Goal: Information Seeking & Learning: Learn about a topic

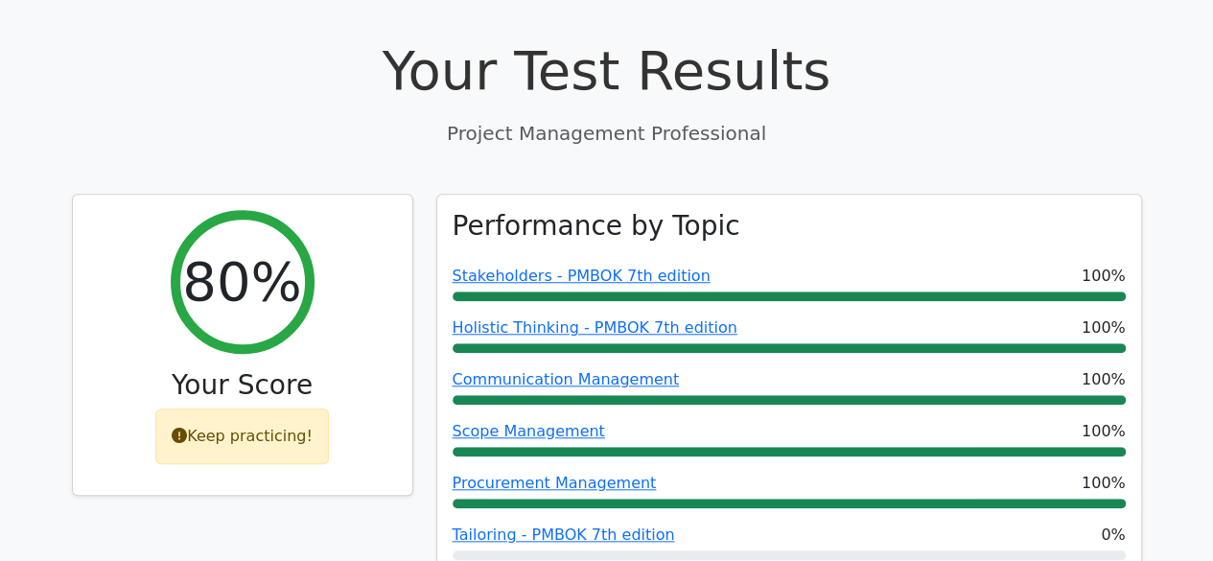
scroll to position [959, 0]
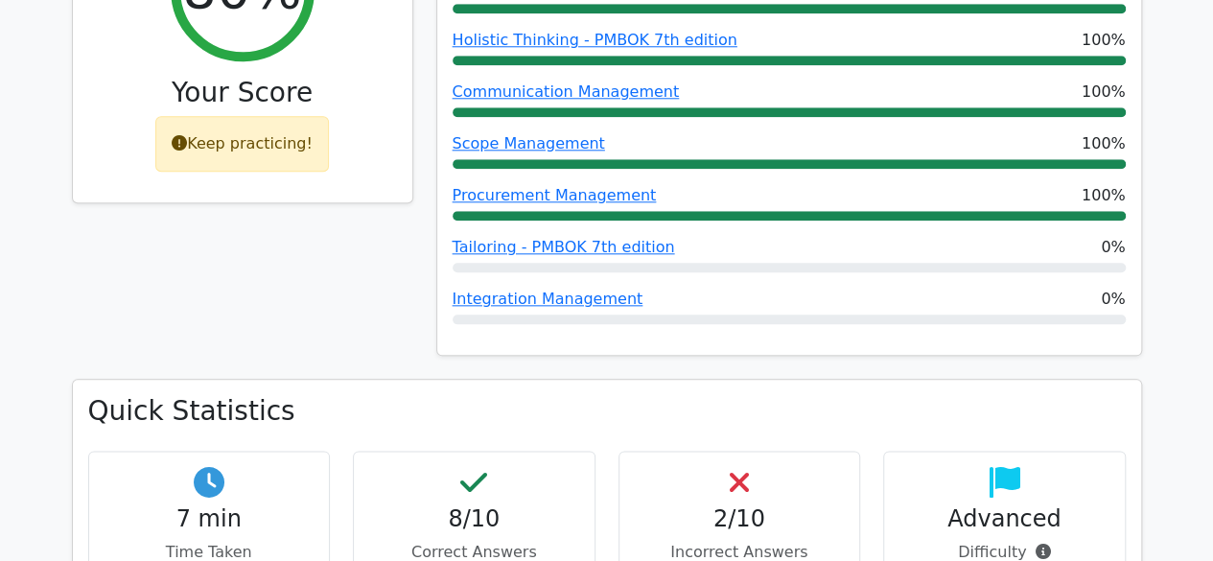
click at [205, 116] on div "Keep practicing!" at bounding box center [242, 144] width 174 height 56
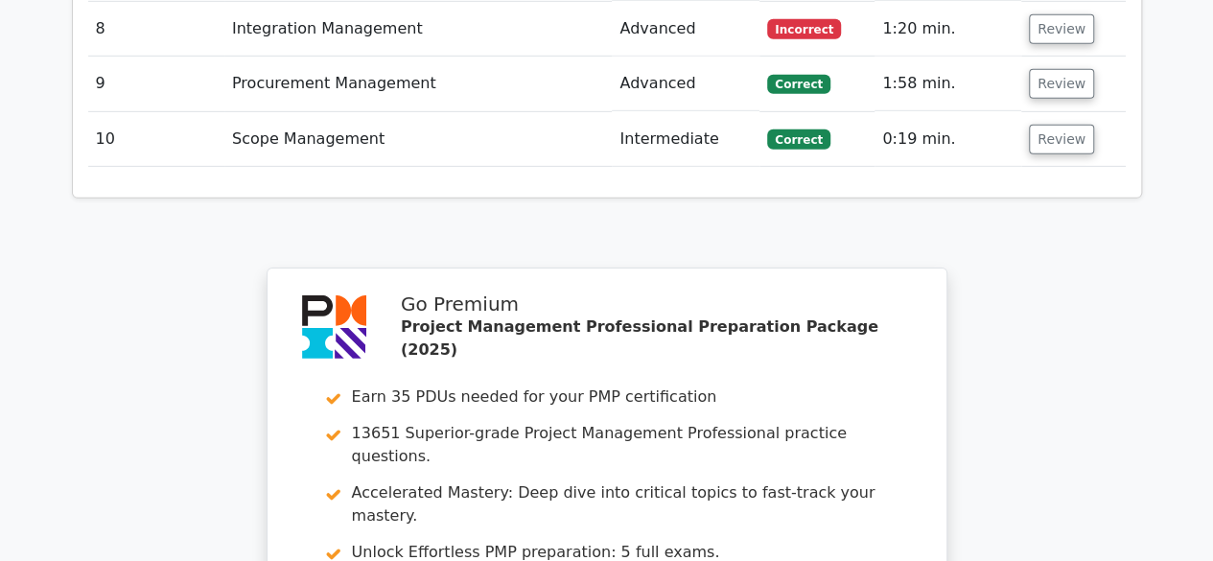
scroll to position [3373, 0]
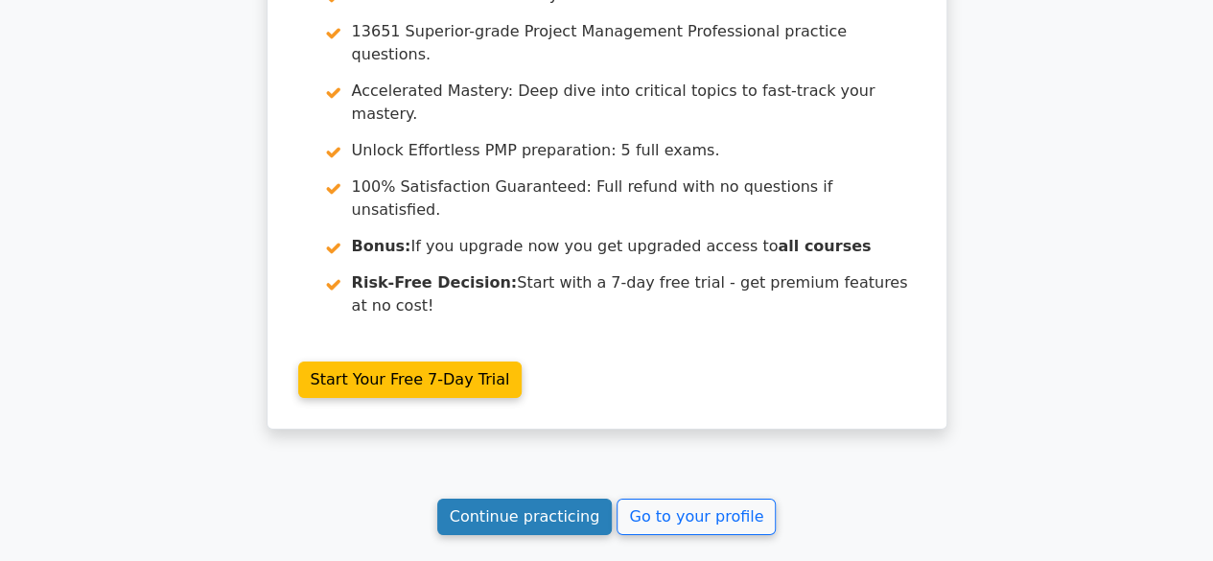
click at [531, 498] on link "Continue practicing" at bounding box center [524, 516] width 175 height 36
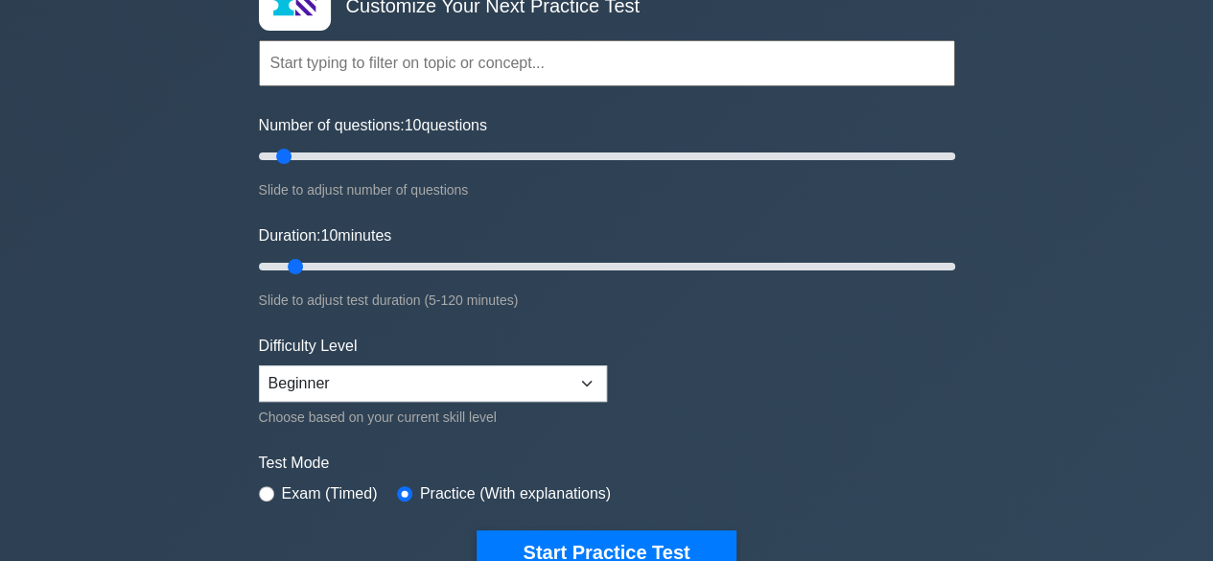
scroll to position [192, 0]
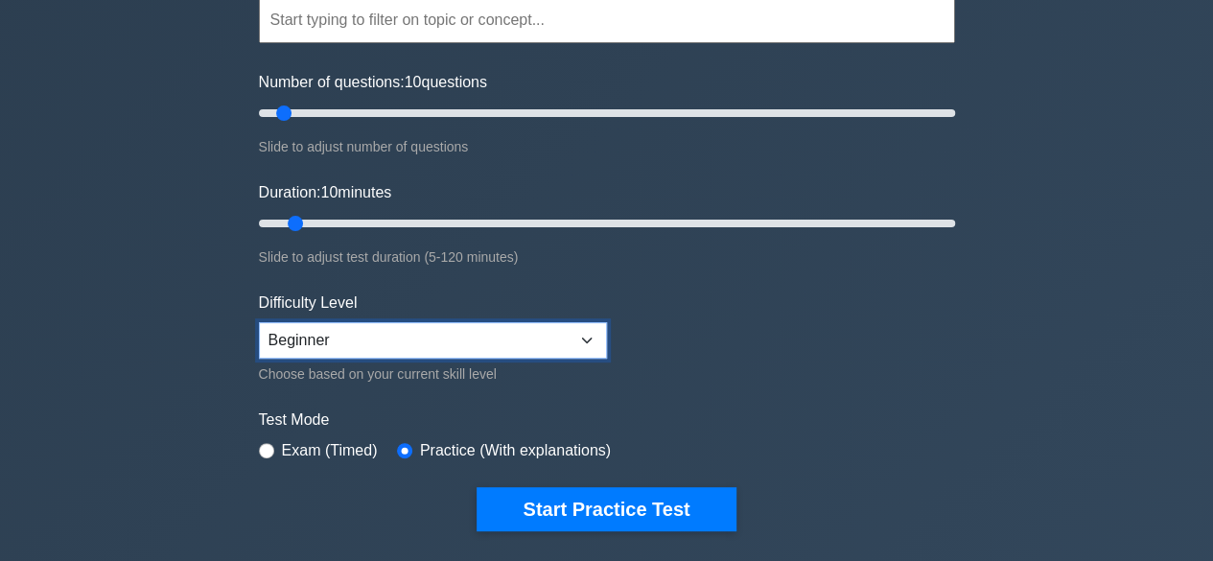
click at [445, 330] on select "Beginner Intermediate Expert" at bounding box center [433, 340] width 348 height 36
select select "intermediate"
click at [259, 322] on select "Beginner Intermediate Expert" at bounding box center [433, 340] width 348 height 36
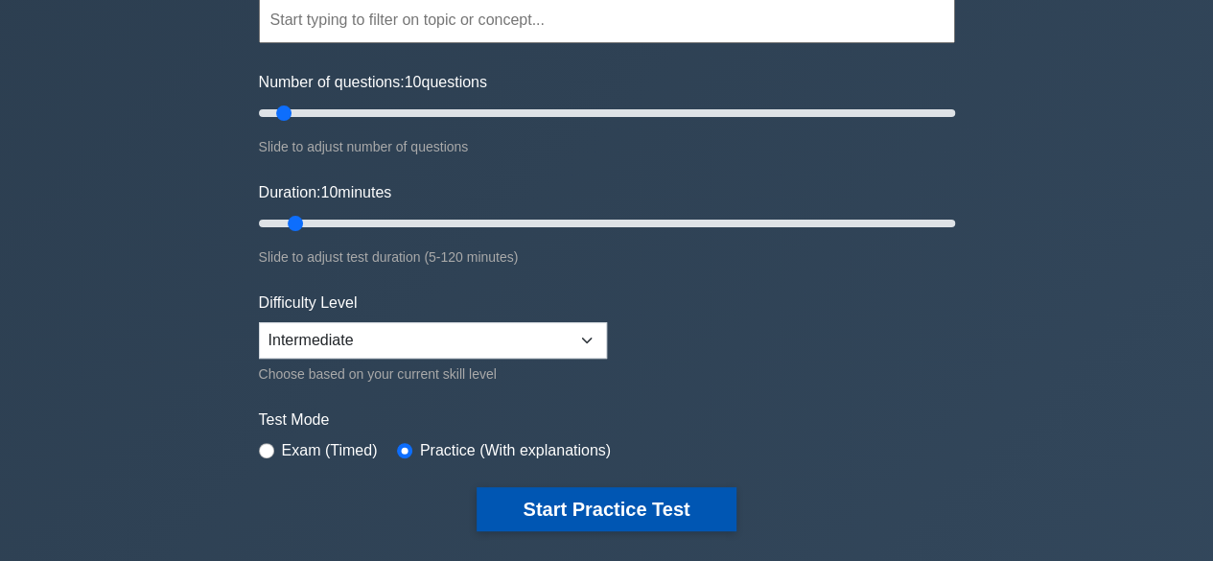
click at [597, 502] on button "Start Practice Test" at bounding box center [605, 509] width 259 height 44
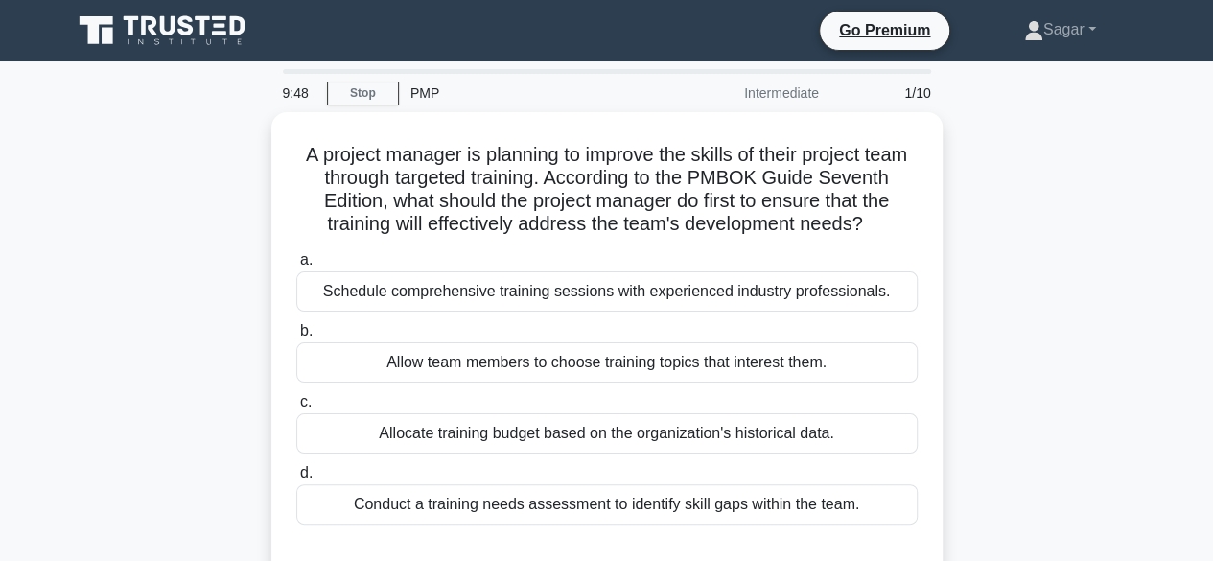
scroll to position [96, 0]
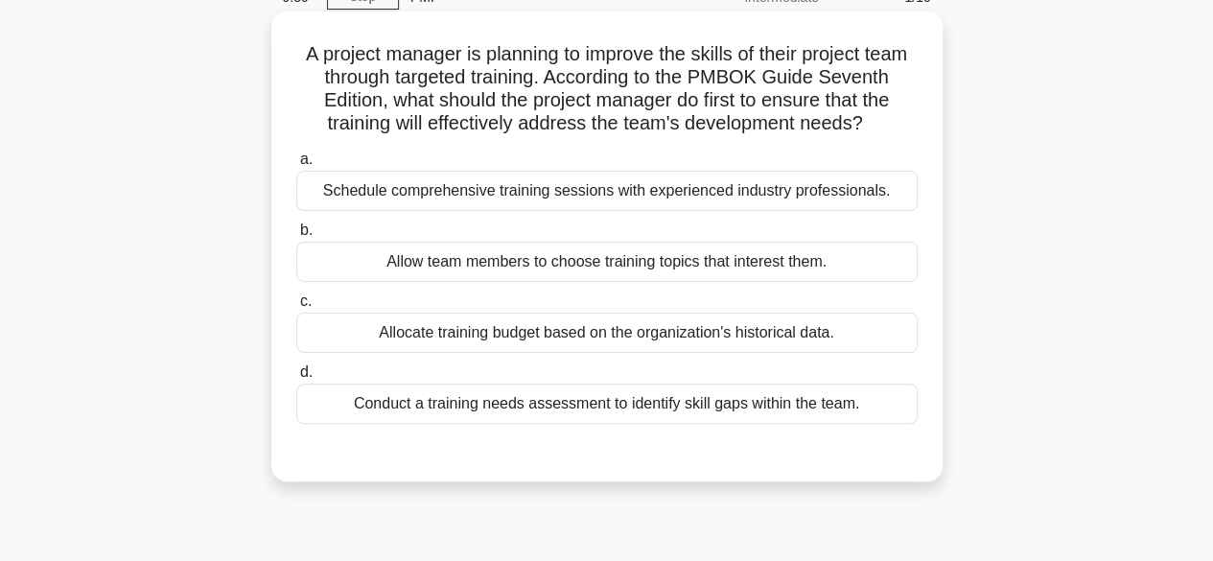
click at [723, 424] on div "Conduct a training needs assessment to identify skill gaps within the team." at bounding box center [606, 403] width 621 height 40
click at [296, 379] on input "d. Conduct a training needs assessment to identify skill gaps within the team." at bounding box center [296, 372] width 0 height 12
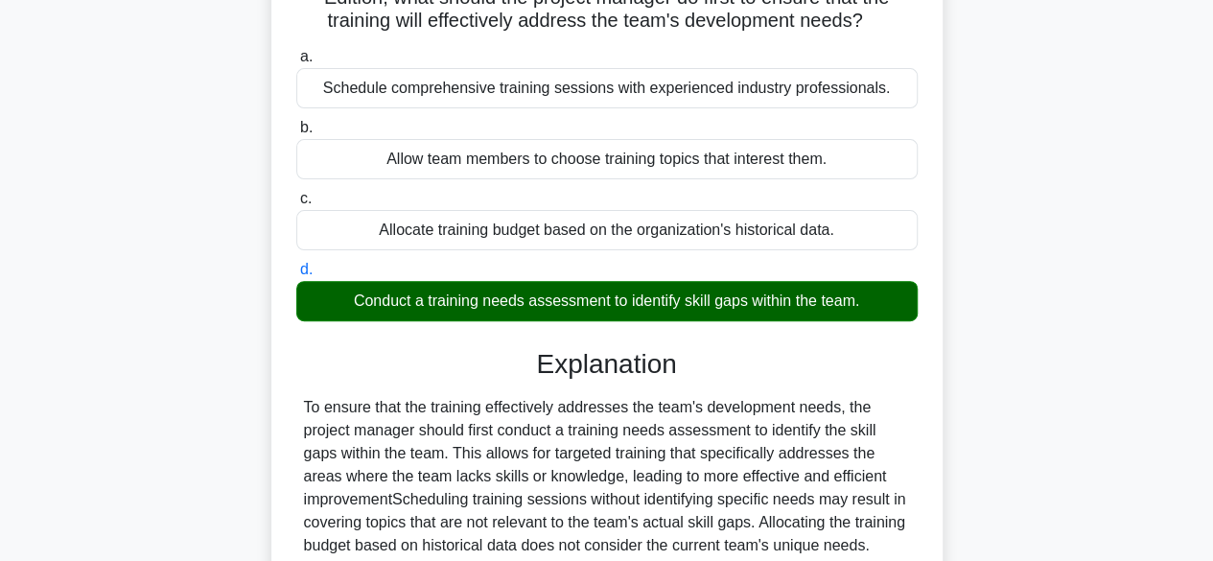
scroll to position [383, 0]
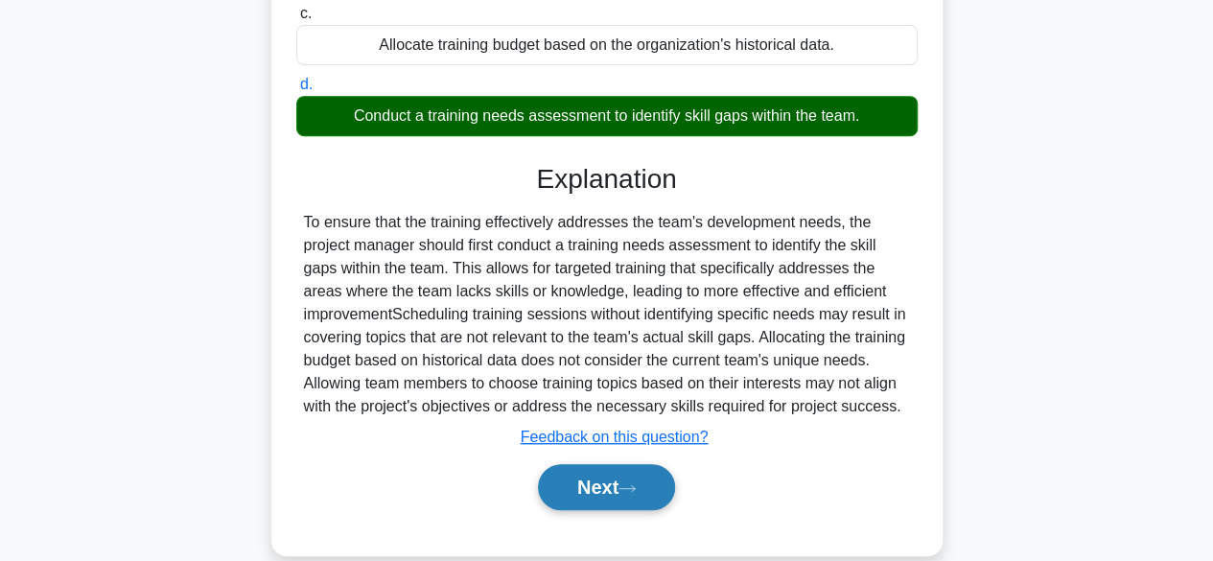
click at [585, 510] on button "Next" at bounding box center [606, 487] width 137 height 46
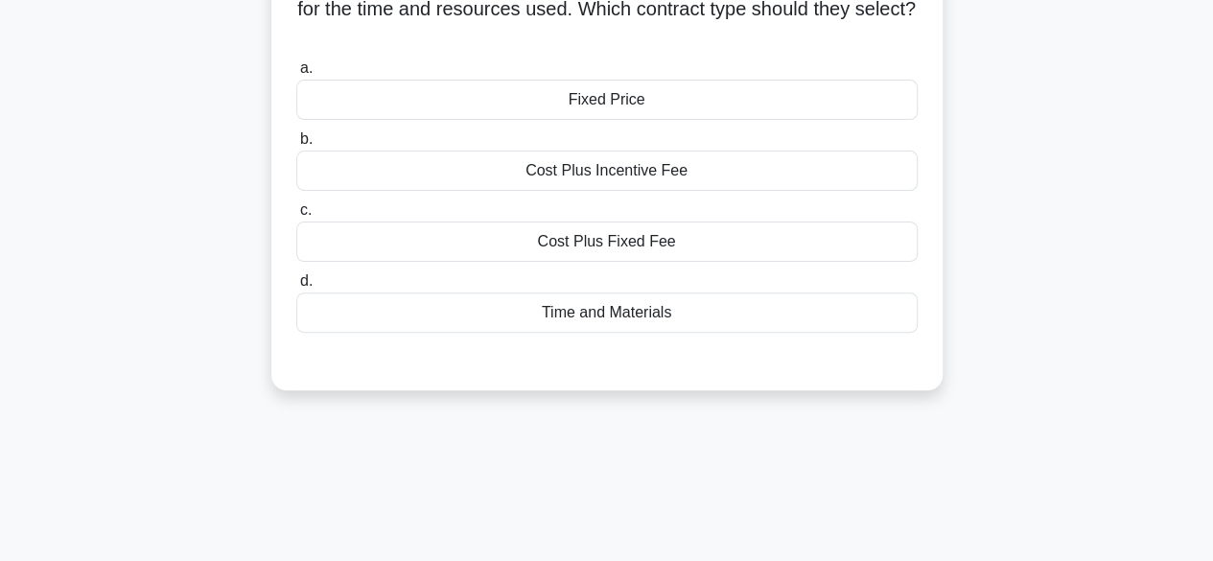
scroll to position [96, 0]
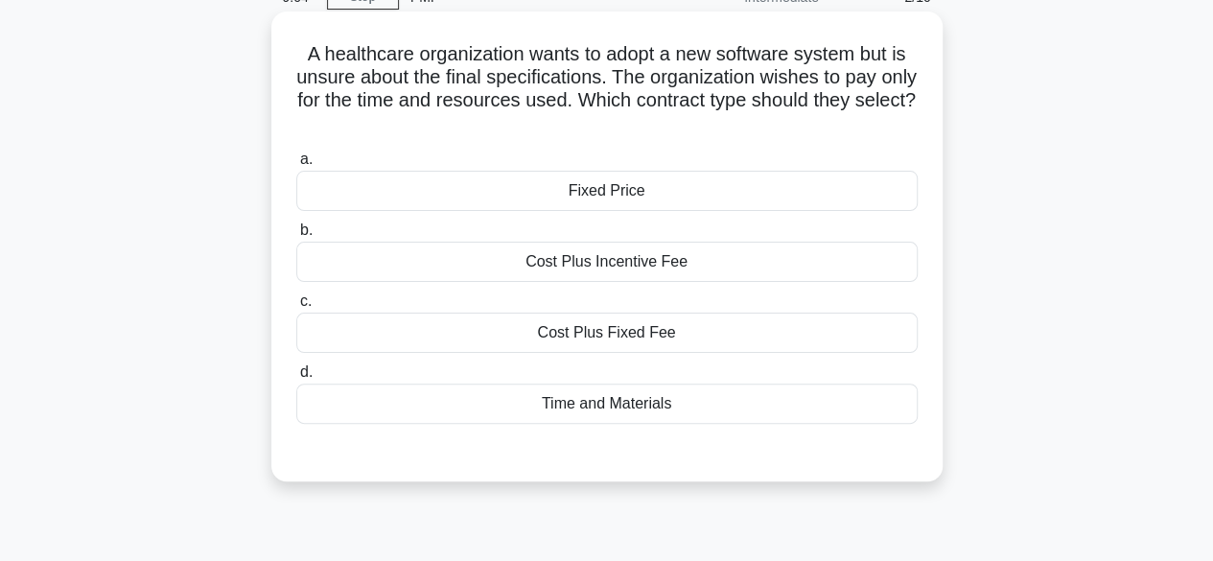
click at [673, 407] on div "Time and Materials" at bounding box center [606, 403] width 621 height 40
click at [296, 379] on input "d. Time and Materials" at bounding box center [296, 372] width 0 height 12
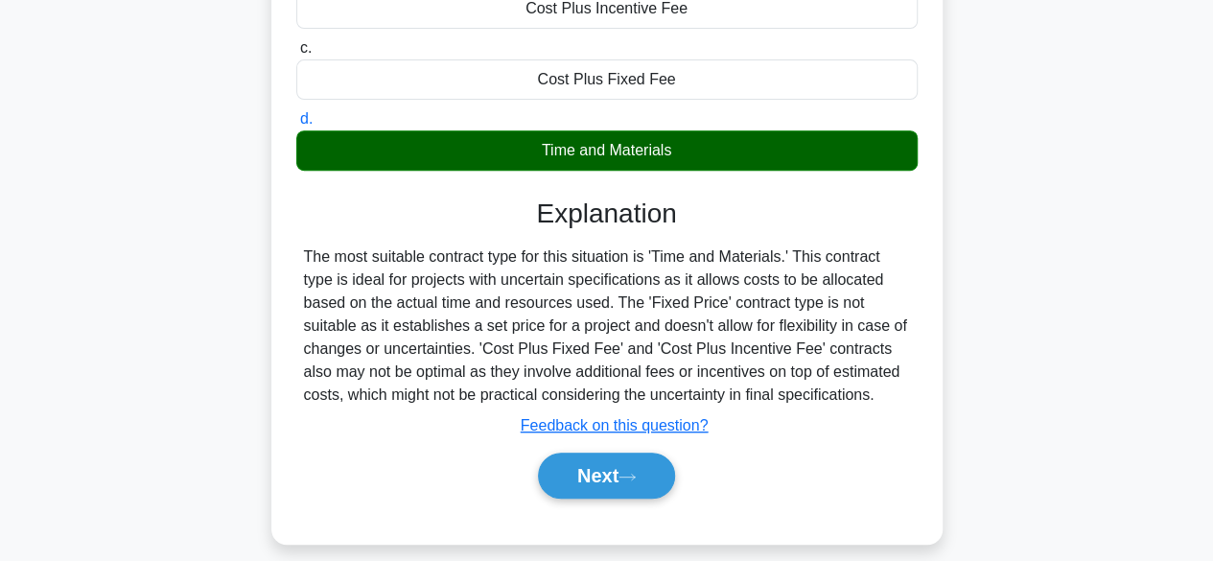
scroll to position [383, 0]
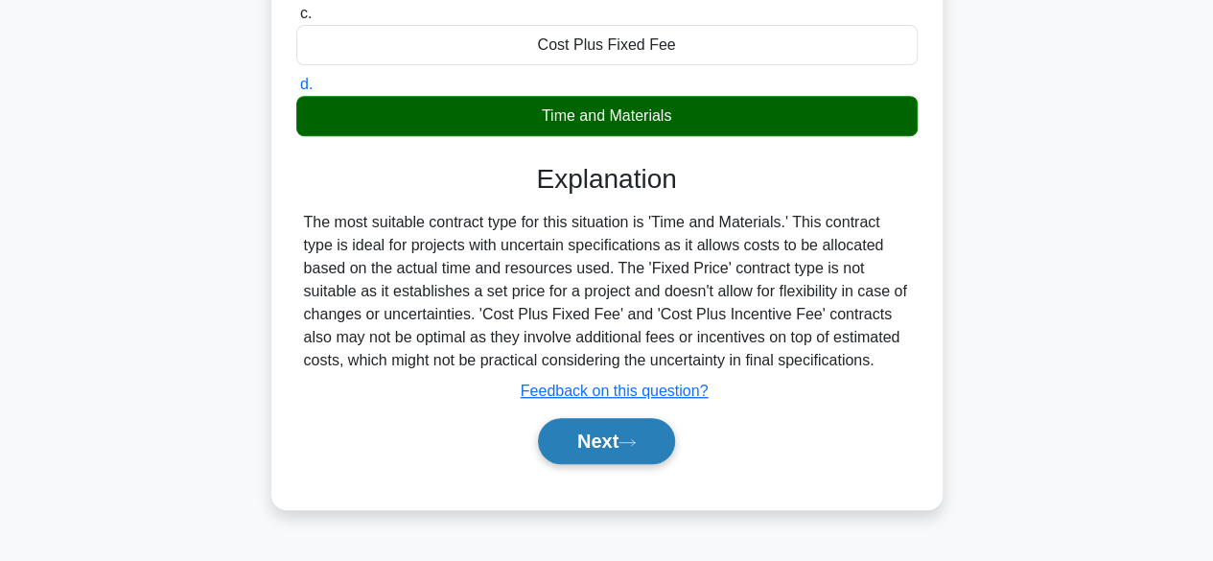
click at [606, 443] on button "Next" at bounding box center [606, 441] width 137 height 46
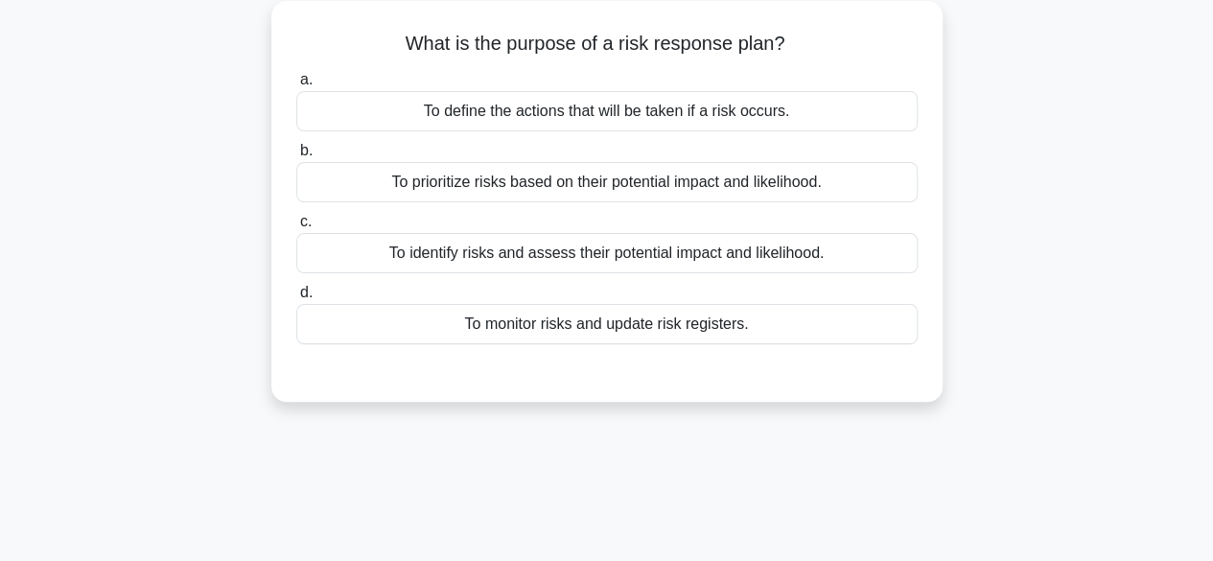
scroll to position [0, 0]
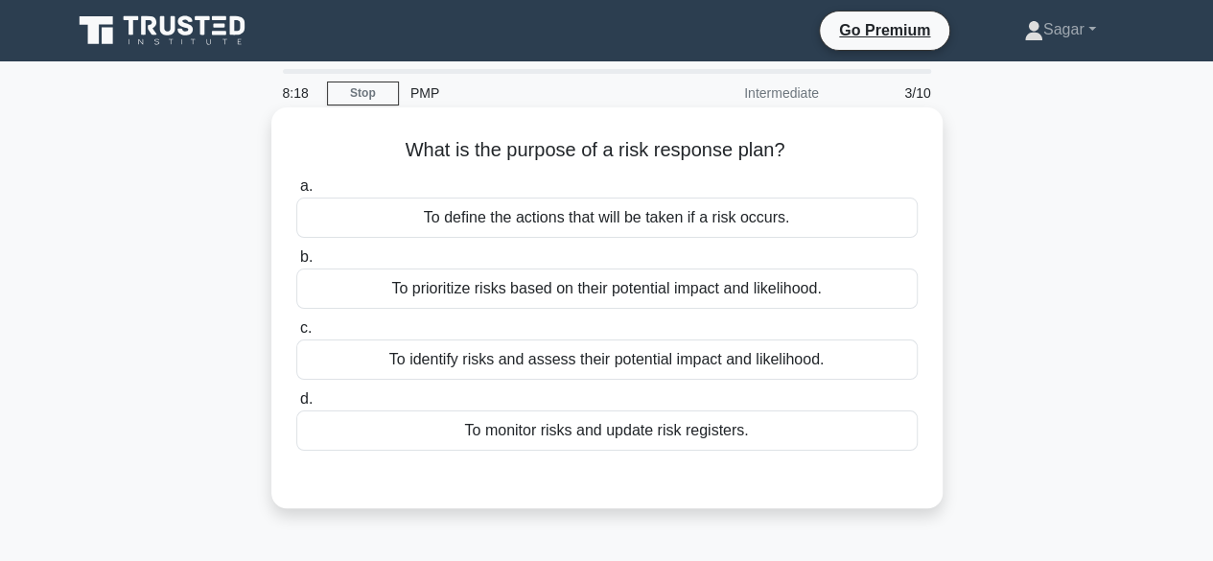
click at [698, 213] on div "To define the actions that will be taken if a risk occurs." at bounding box center [606, 217] width 621 height 40
click at [296, 193] on input "a. To define the actions that will be taken if a risk occurs." at bounding box center [296, 186] width 0 height 12
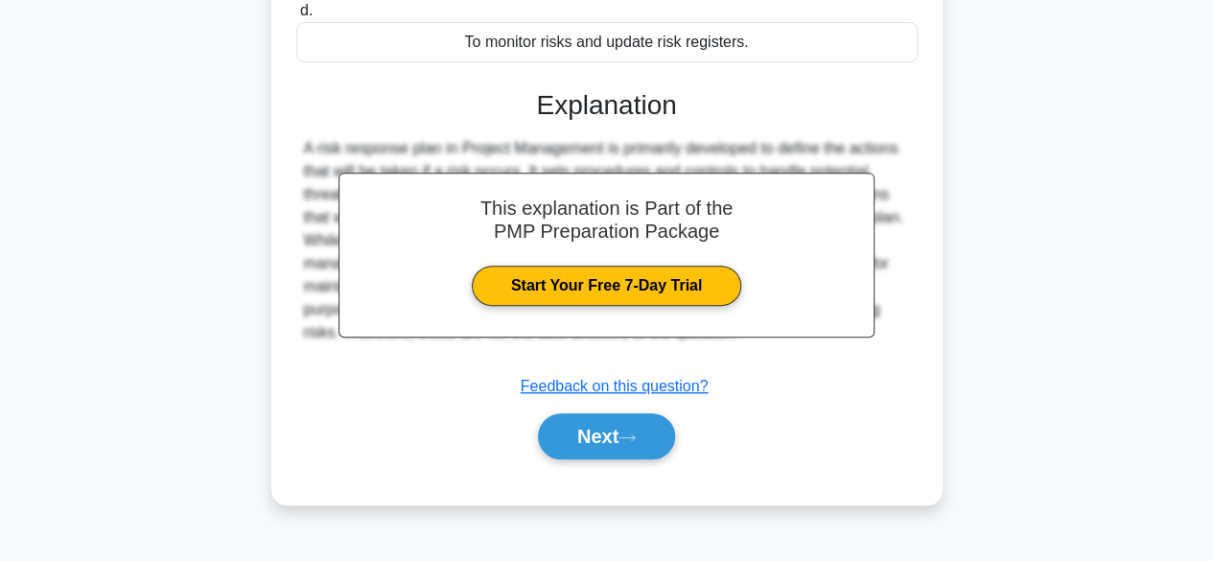
scroll to position [475, 0]
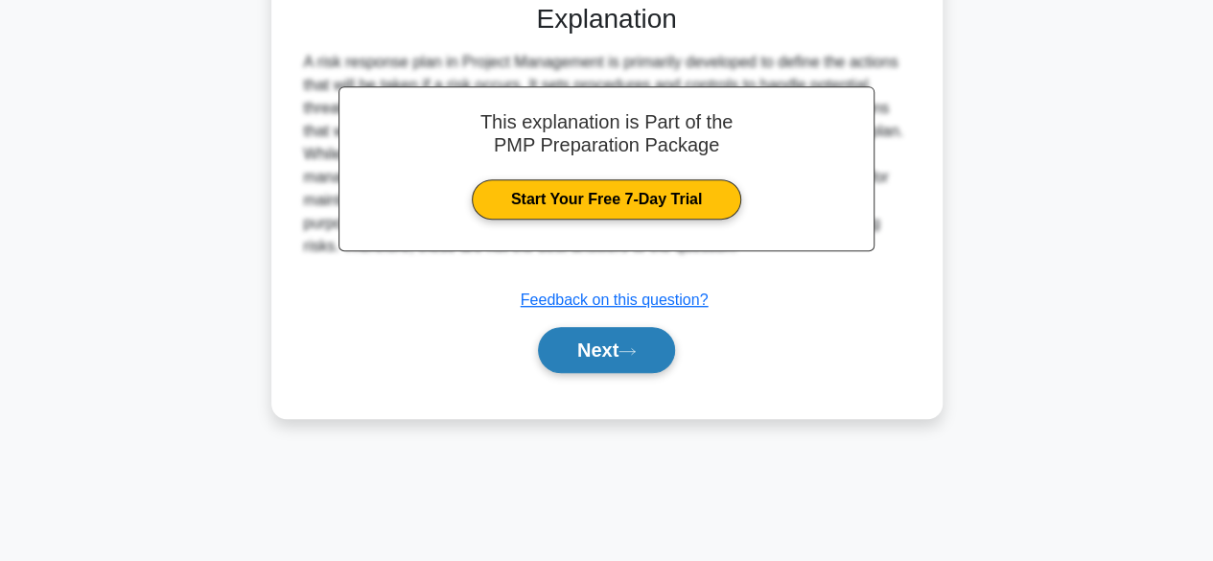
click at [614, 361] on button "Next" at bounding box center [606, 350] width 137 height 46
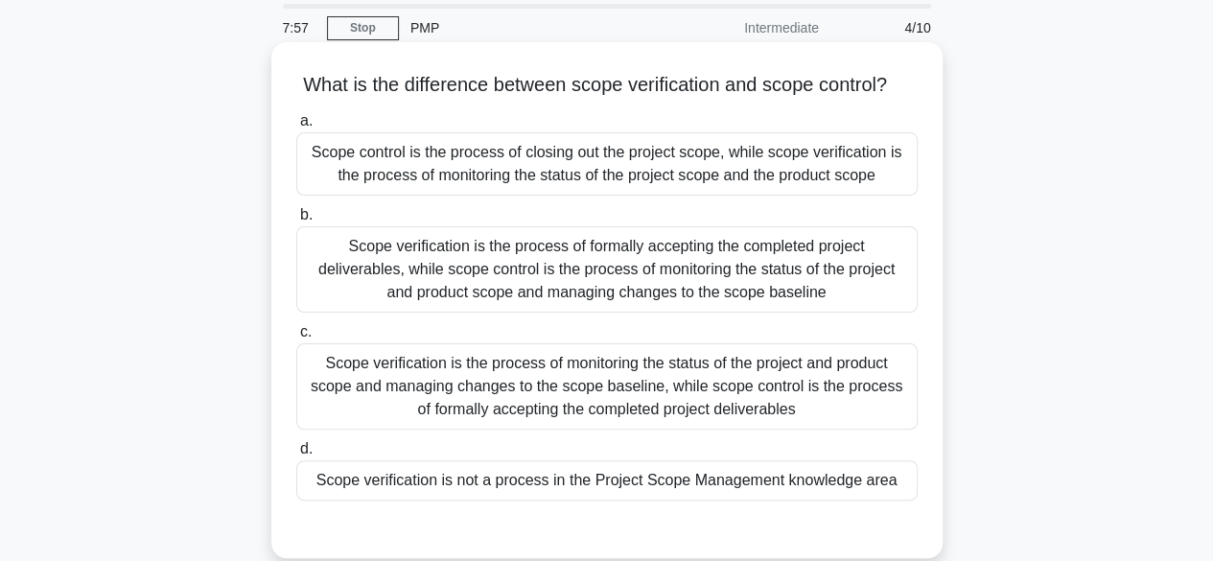
scroll to position [96, 0]
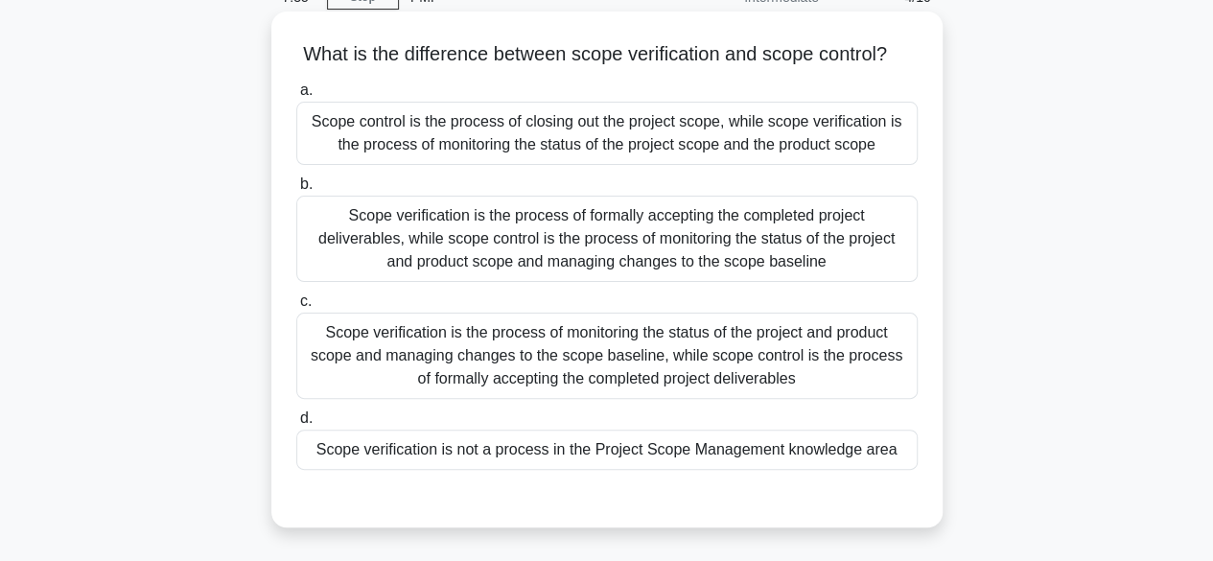
click at [533, 261] on div "Scope verification is the process of formally accepting the completed project d…" at bounding box center [606, 239] width 621 height 86
click at [296, 191] on input "b. Scope verification is the process of formally accepting the completed projec…" at bounding box center [296, 184] width 0 height 12
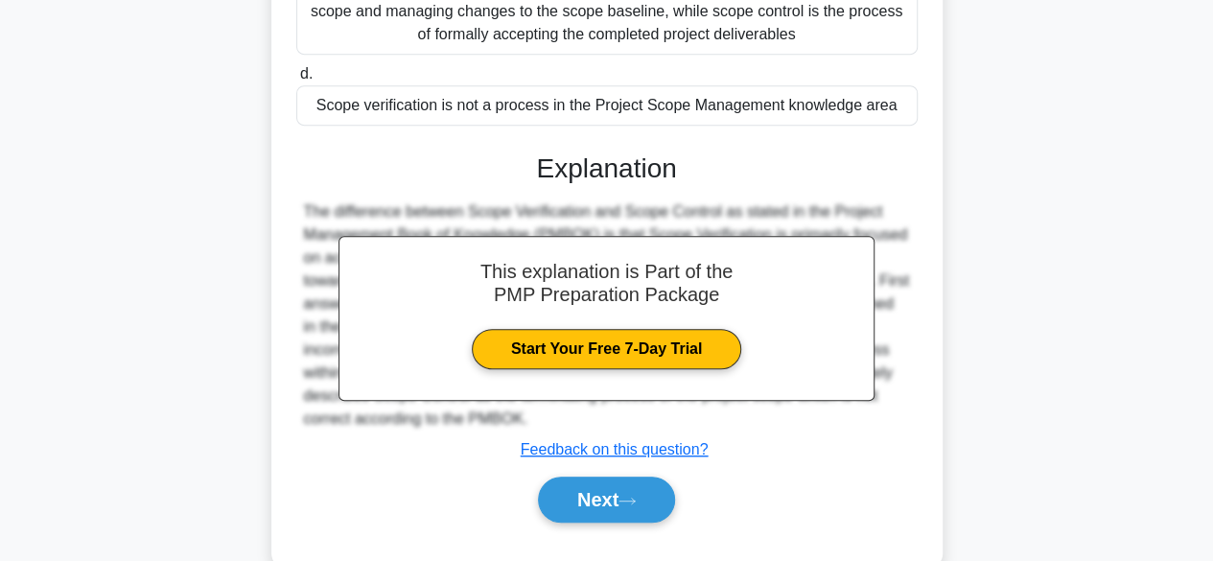
scroll to position [503, 0]
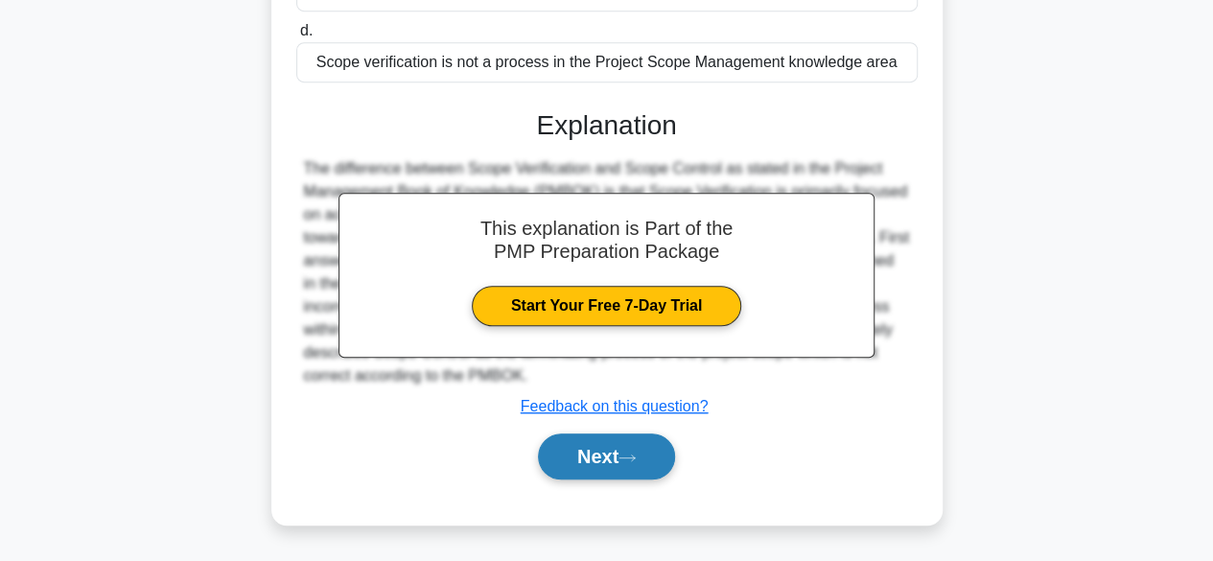
click at [586, 455] on button "Next" at bounding box center [606, 456] width 137 height 46
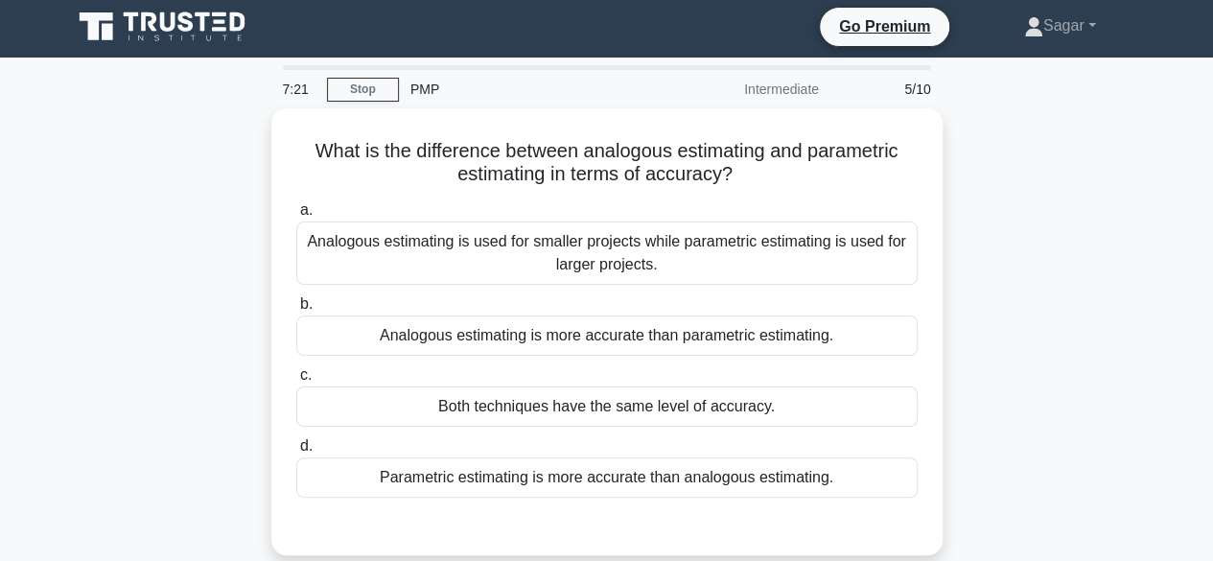
scroll to position [0, 0]
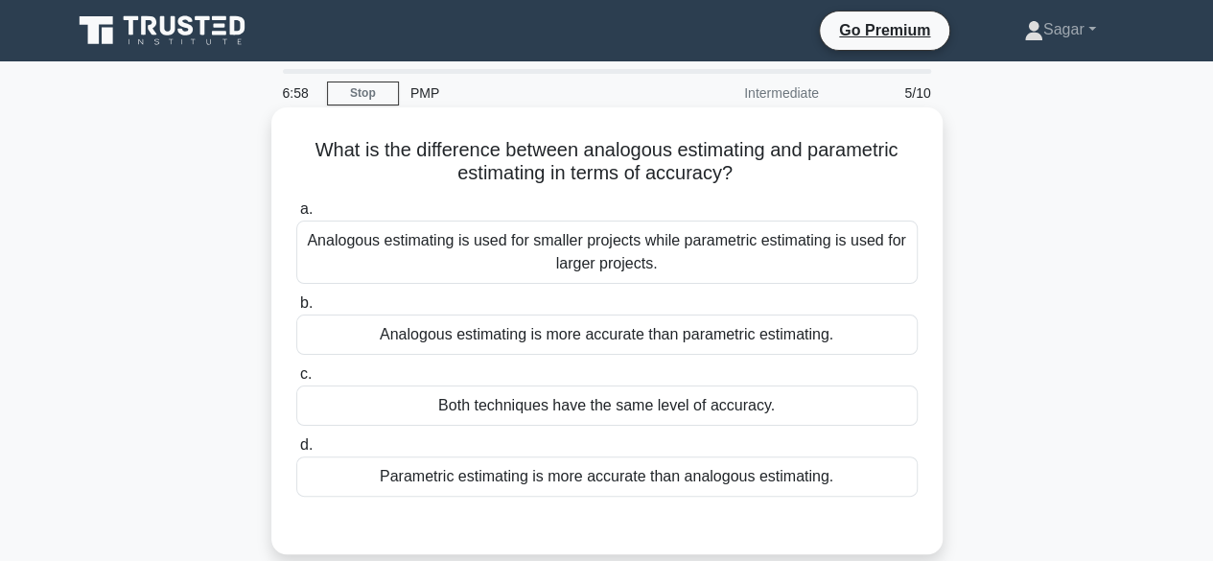
click at [545, 478] on div "Parametric estimating is more accurate than analogous estimating." at bounding box center [606, 476] width 621 height 40
click at [296, 452] on input "d. Parametric estimating is more accurate than analogous estimating." at bounding box center [296, 445] width 0 height 12
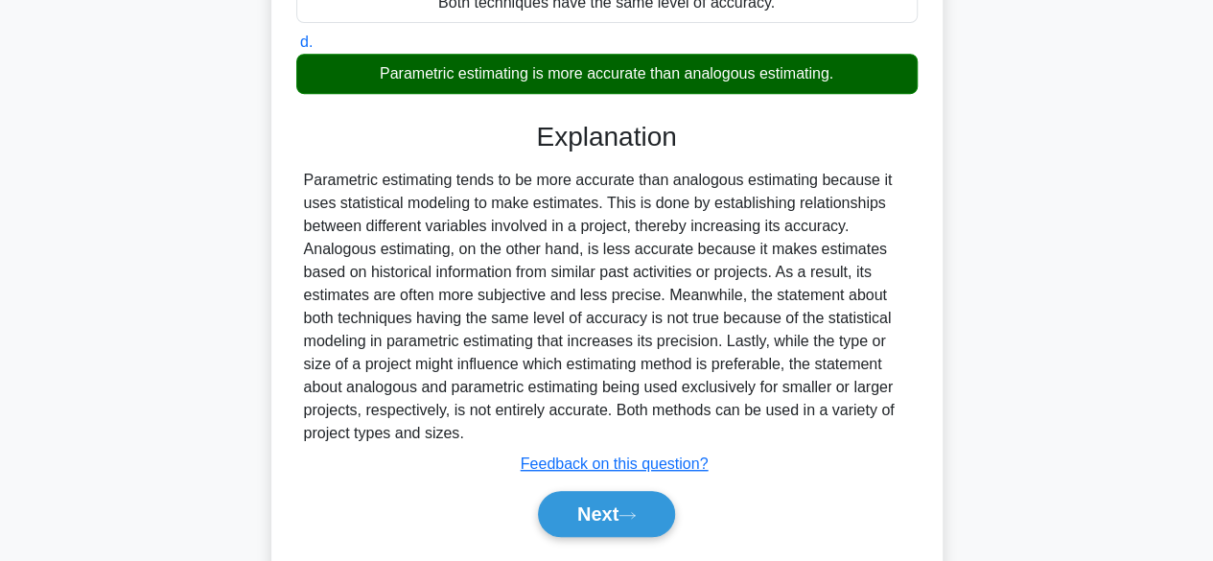
scroll to position [475, 0]
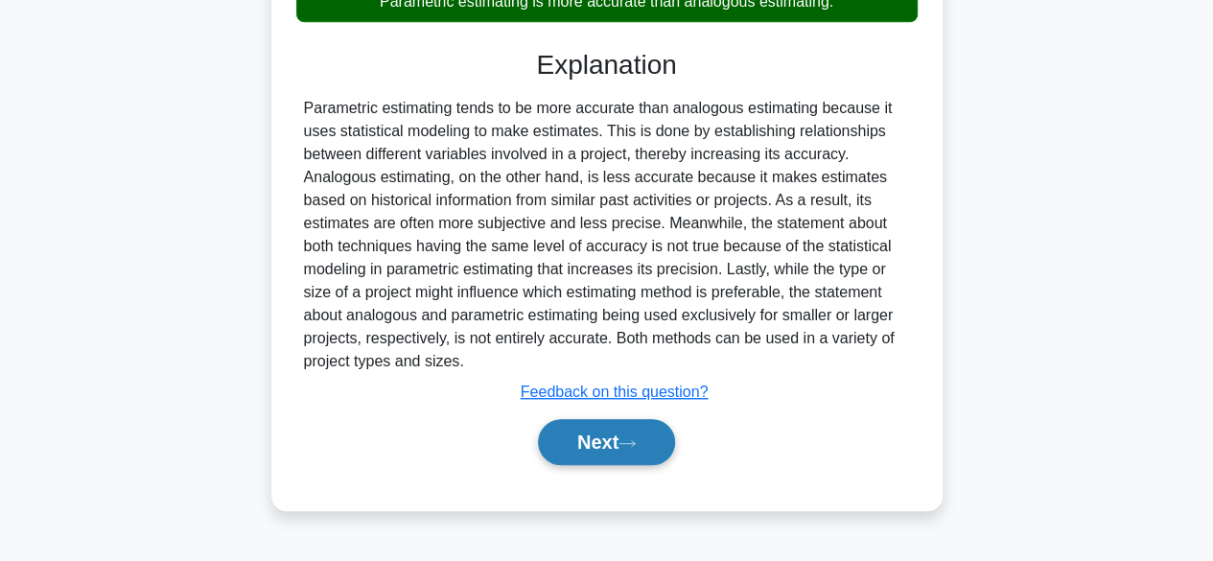
click at [598, 436] on button "Next" at bounding box center [606, 442] width 137 height 46
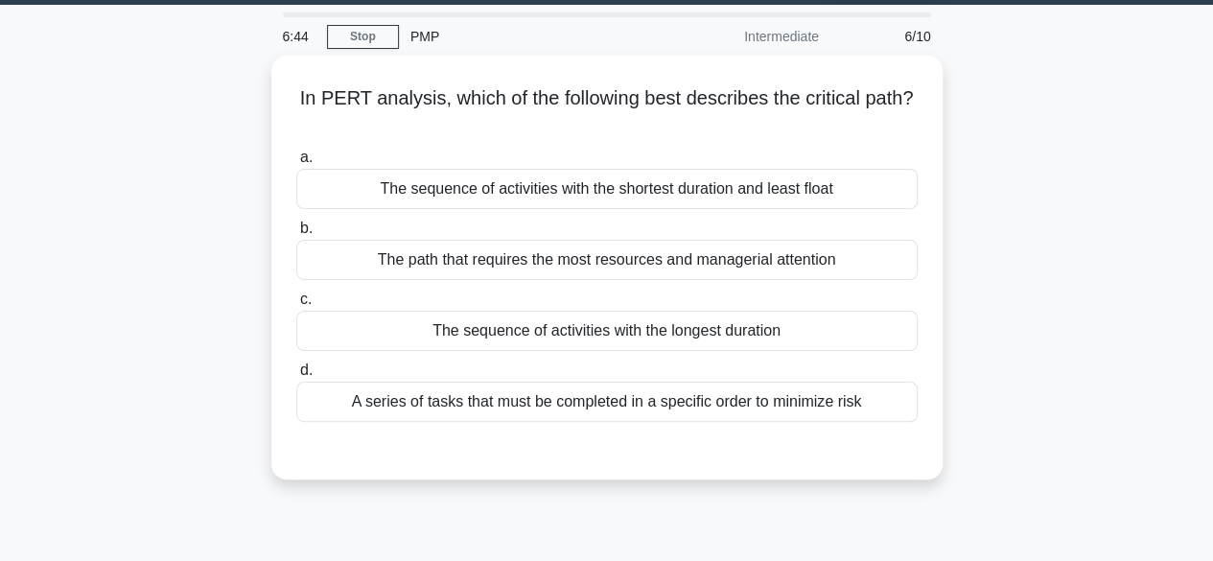
scroll to position [0, 0]
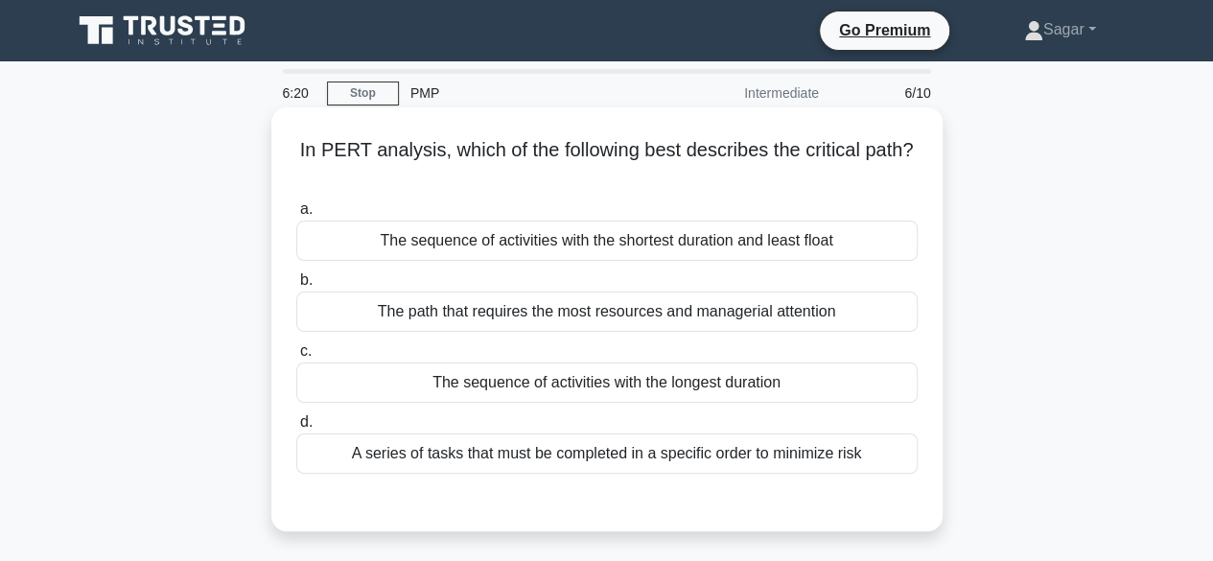
click at [541, 390] on div "The sequence of activities with the longest duration" at bounding box center [606, 382] width 621 height 40
click at [296, 358] on input "c. The sequence of activities with the longest duration" at bounding box center [296, 351] width 0 height 12
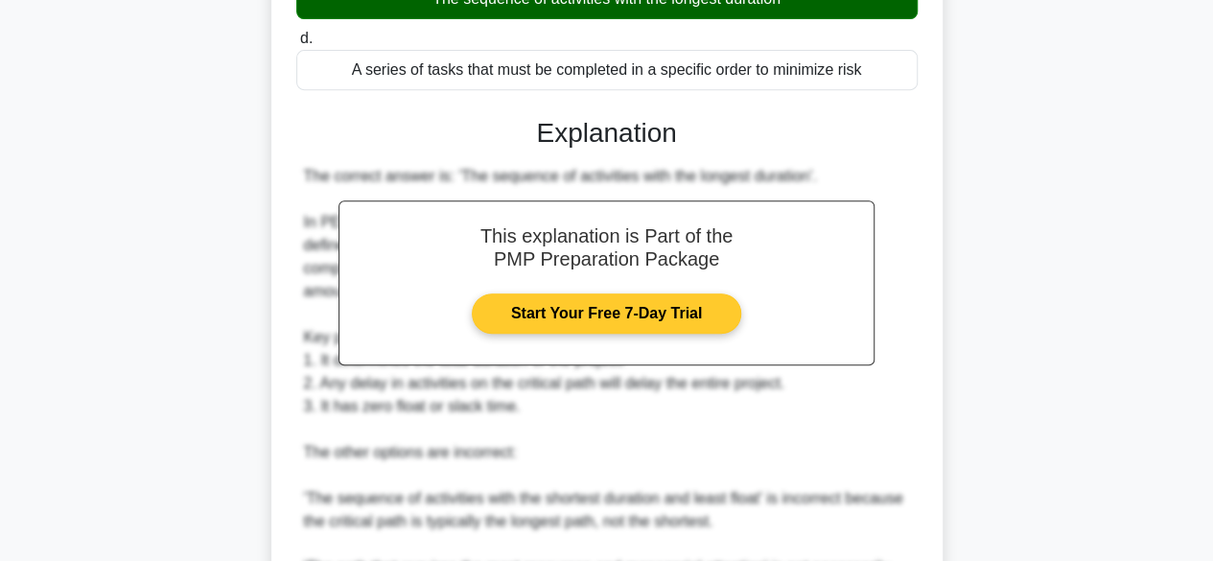
scroll to position [710, 0]
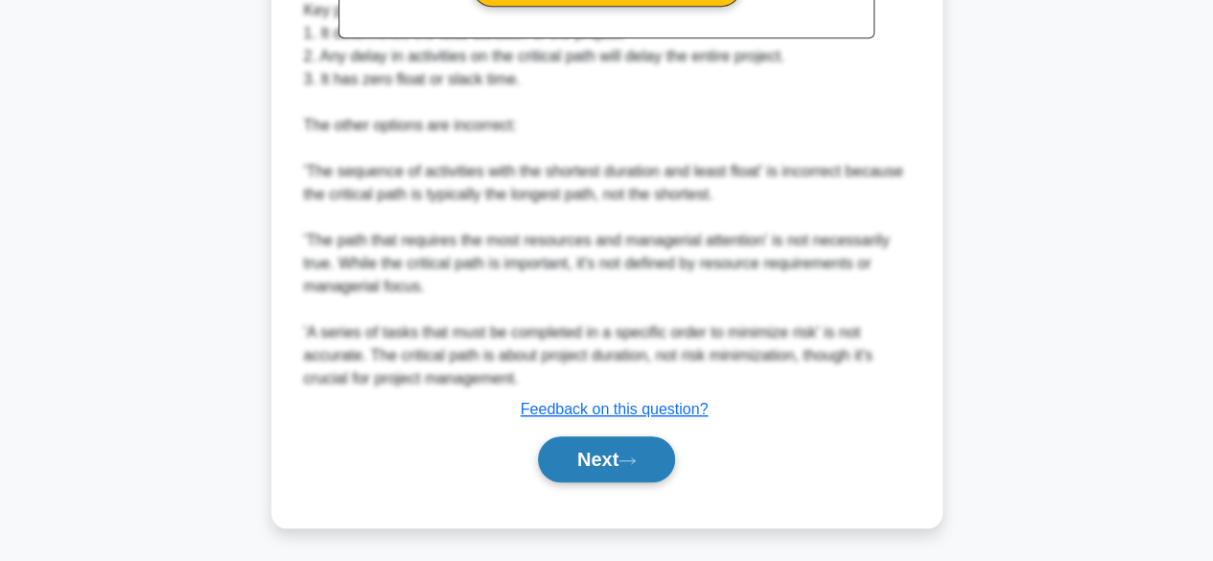
click at [578, 467] on button "Next" at bounding box center [606, 459] width 137 height 46
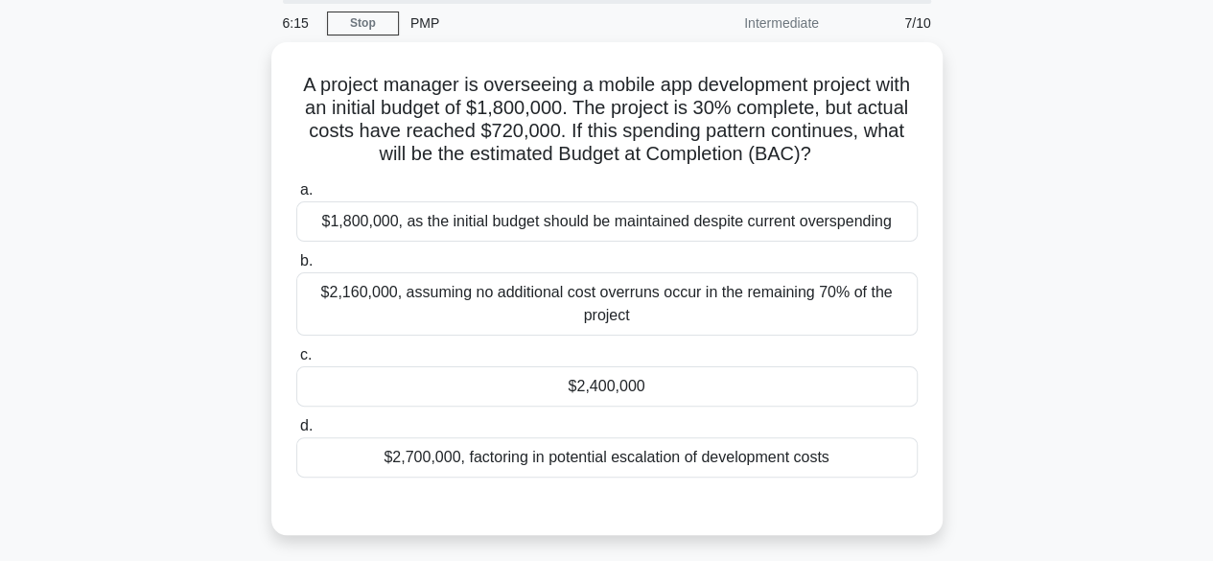
scroll to position [0, 0]
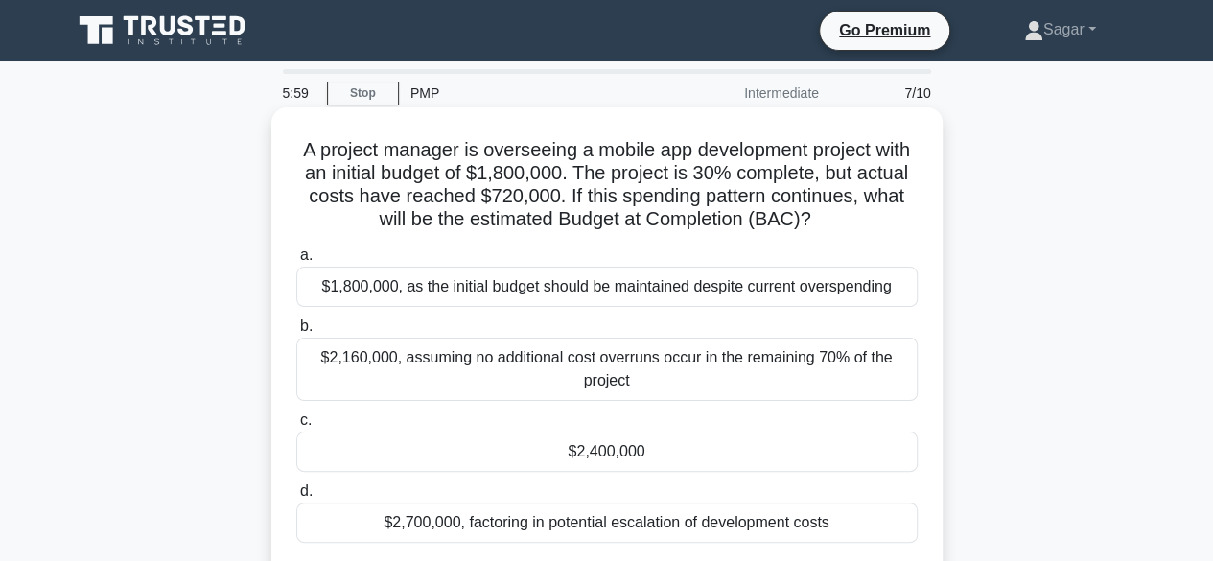
drag, startPoint x: 314, startPoint y: 150, endPoint x: 844, endPoint y: 225, distance: 534.5
click at [844, 225] on h5 "A project manager is overseeing a mobile app development project with an initia…" at bounding box center [606, 185] width 625 height 94
copy h5 "A project manager is overseeing a mobile app development project with an initia…"
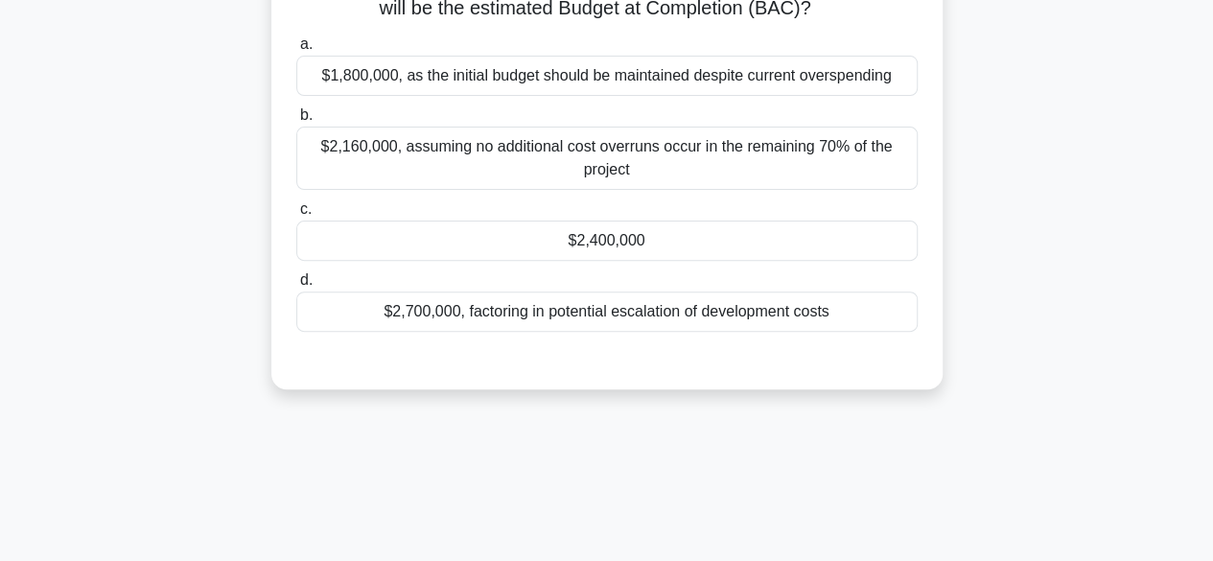
scroll to position [115, 0]
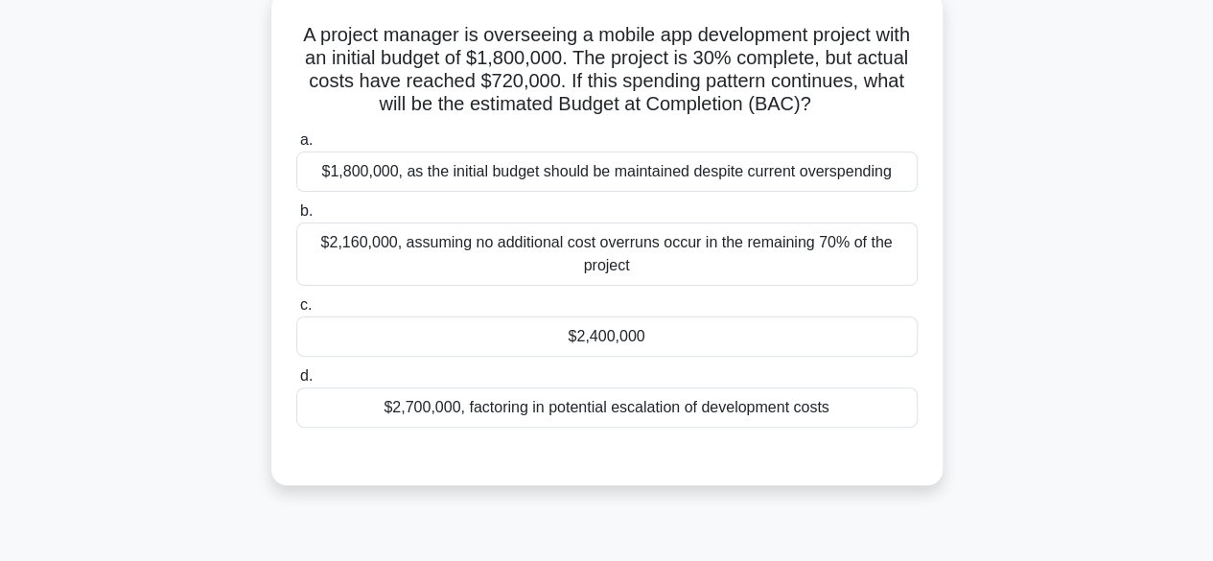
click at [592, 340] on div "$2,400,000" at bounding box center [606, 336] width 621 height 40
click at [296, 312] on input "c. $2,400,000" at bounding box center [296, 305] width 0 height 12
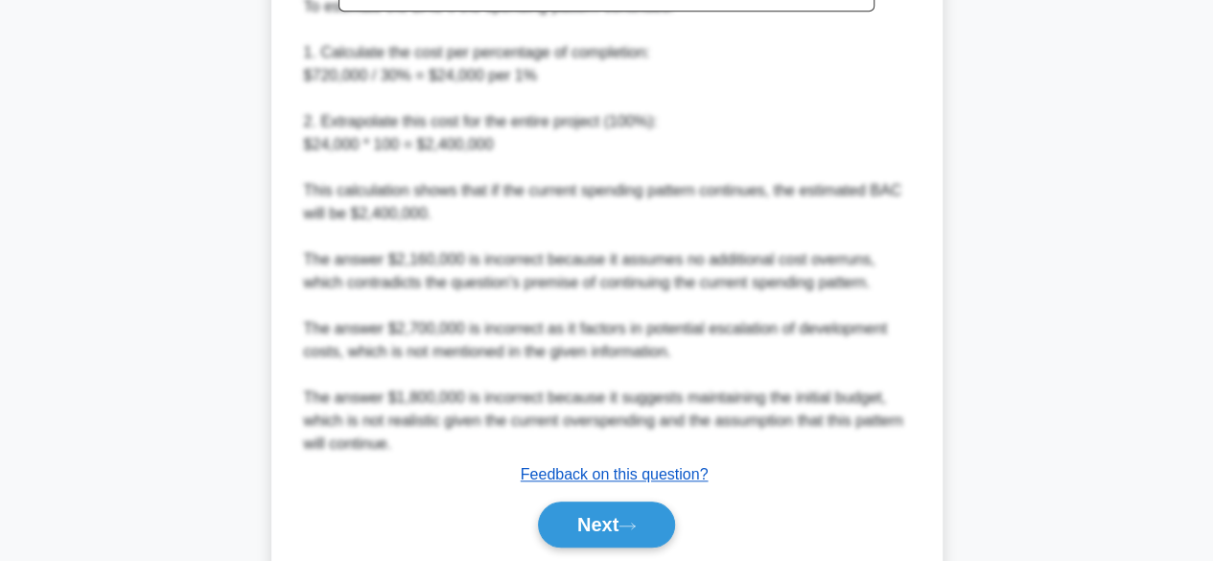
scroll to position [871, 0]
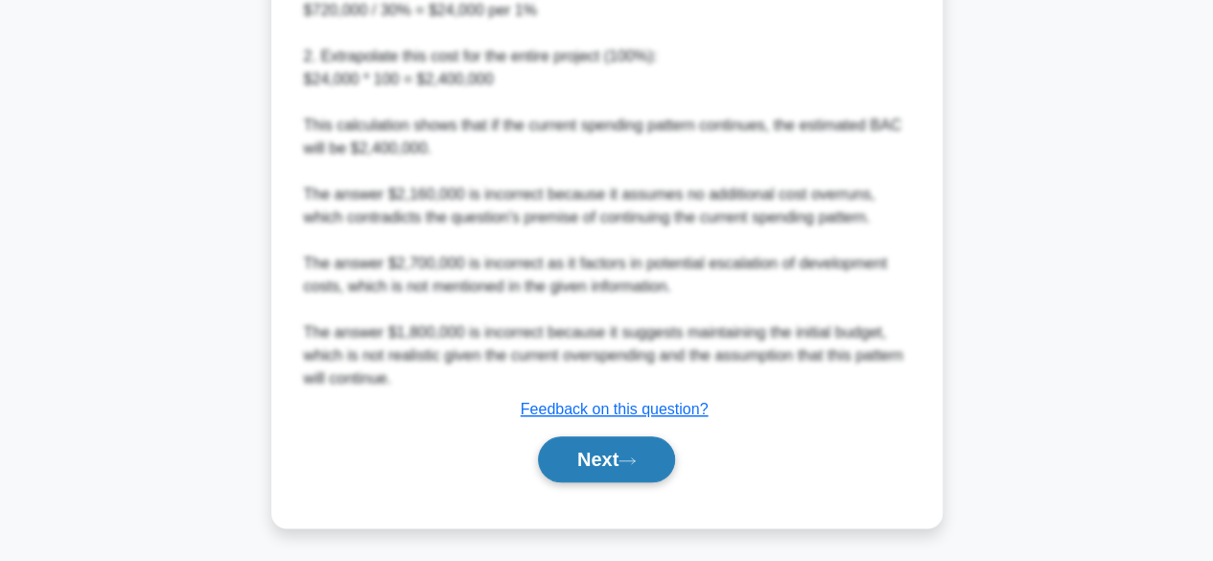
click at [583, 463] on button "Next" at bounding box center [606, 459] width 137 height 46
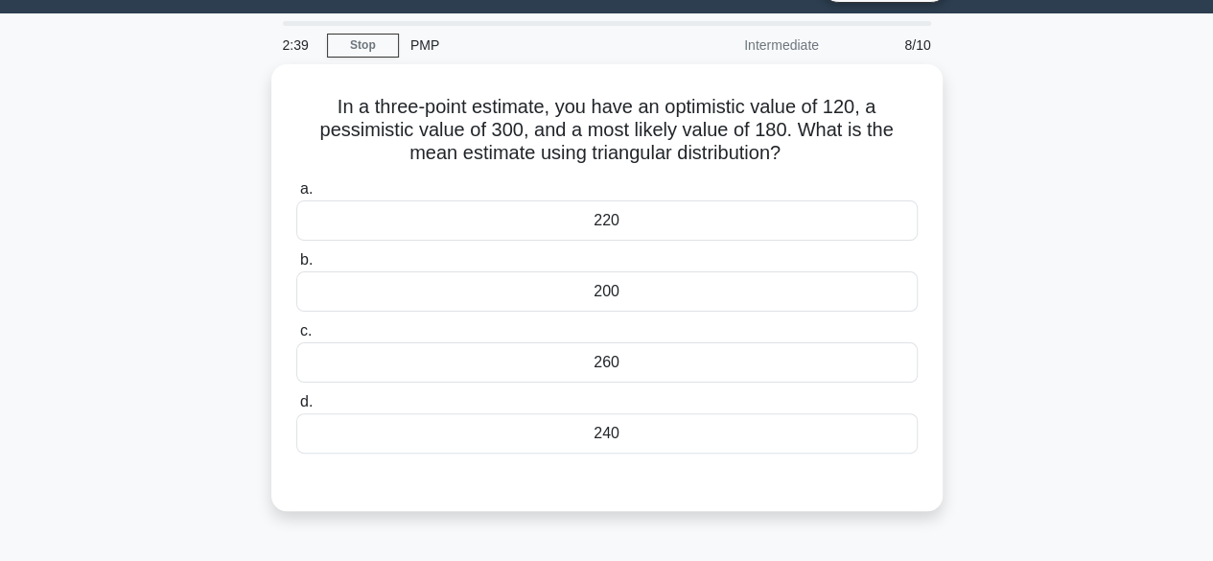
scroll to position [0, 0]
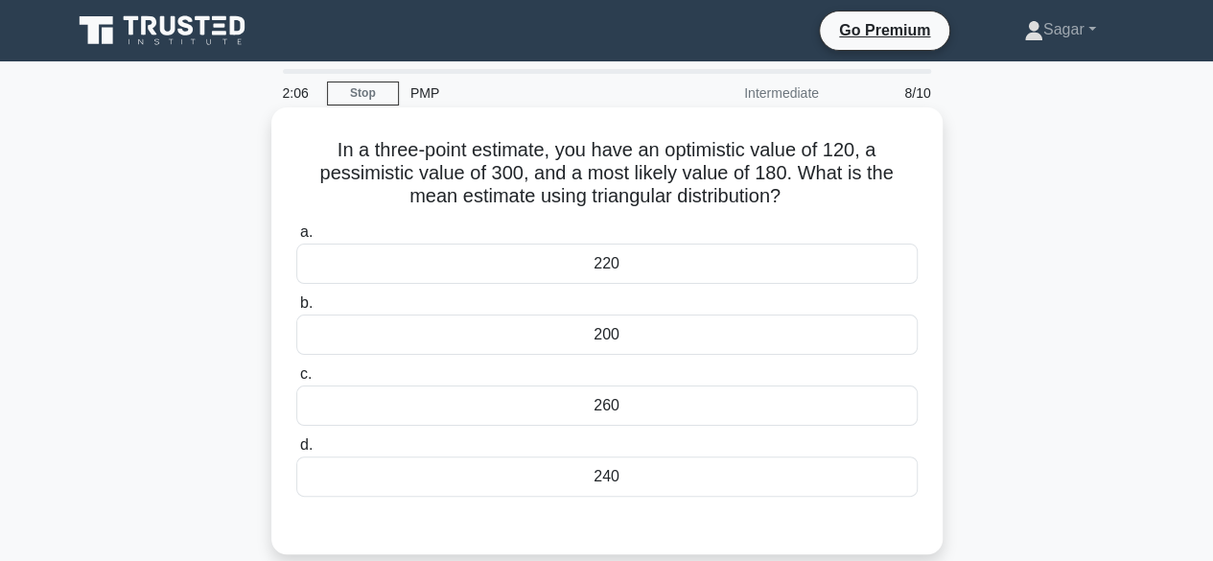
drag, startPoint x: 331, startPoint y: 152, endPoint x: 807, endPoint y: 202, distance: 479.0
click at [807, 202] on h5 "In a three-point estimate, you have an optimistic value of 120, a pessimistic v…" at bounding box center [606, 173] width 625 height 71
copy h5 "In a three-point estimate, you have an optimistic value of 120, a pessimistic v…"
click at [671, 344] on div "200" at bounding box center [606, 334] width 621 height 40
click at [296, 310] on input "b. 200" at bounding box center [296, 303] width 0 height 12
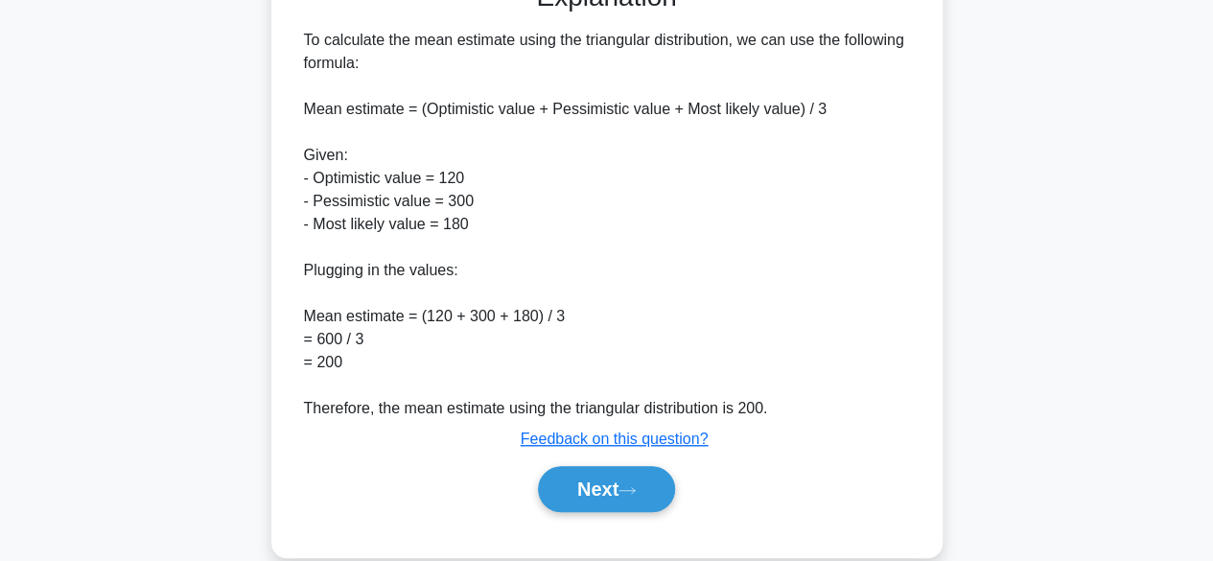
scroll to position [572, 0]
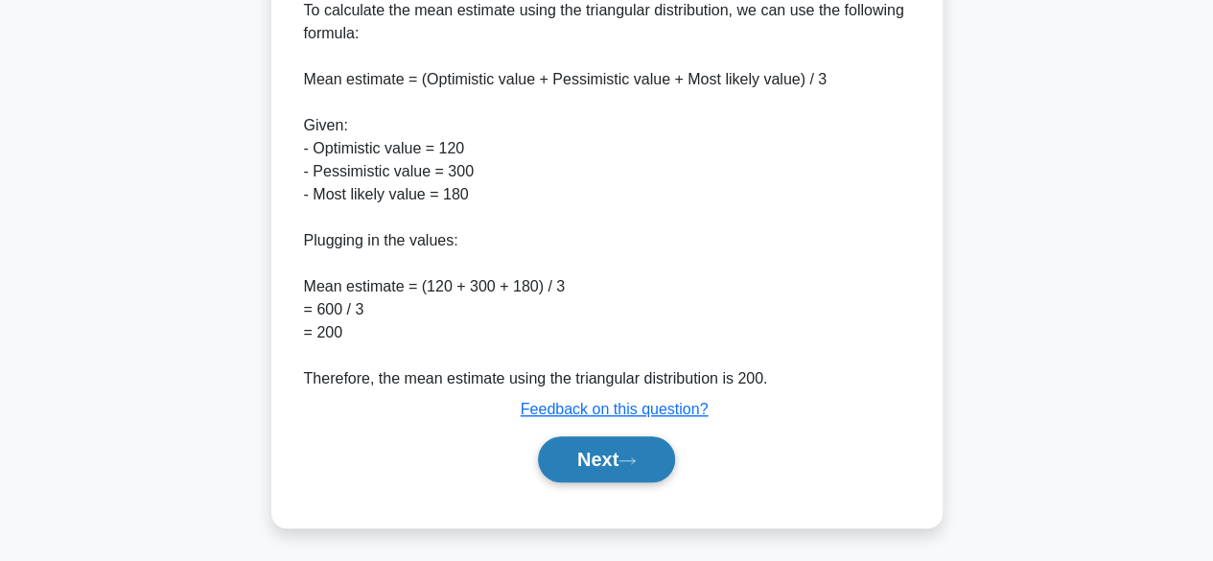
click at [599, 468] on button "Next" at bounding box center [606, 459] width 137 height 46
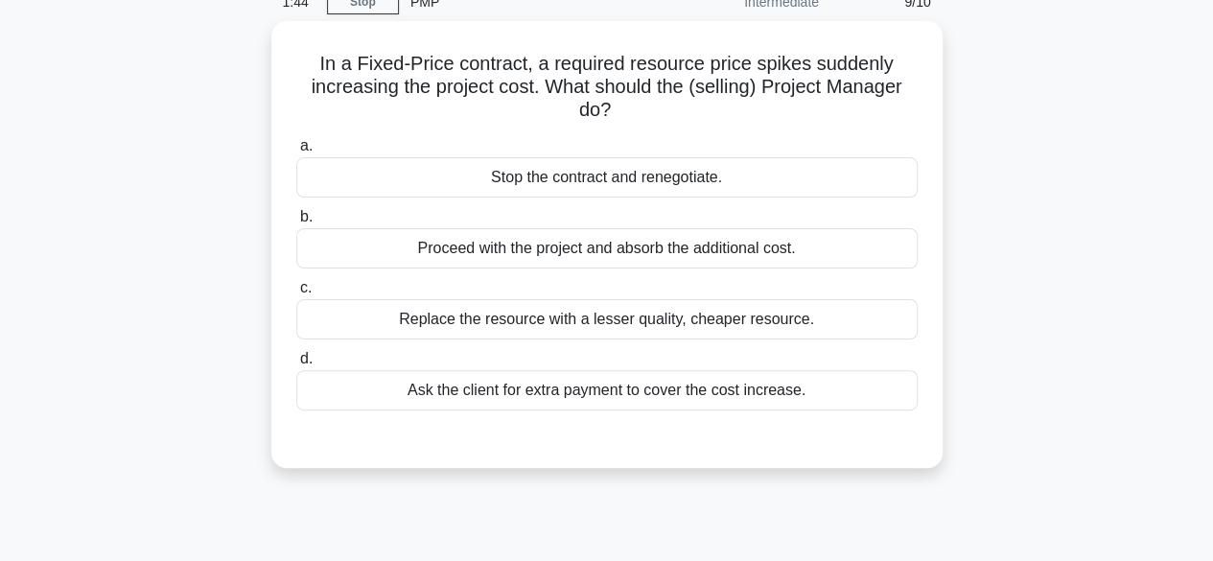
scroll to position [0, 0]
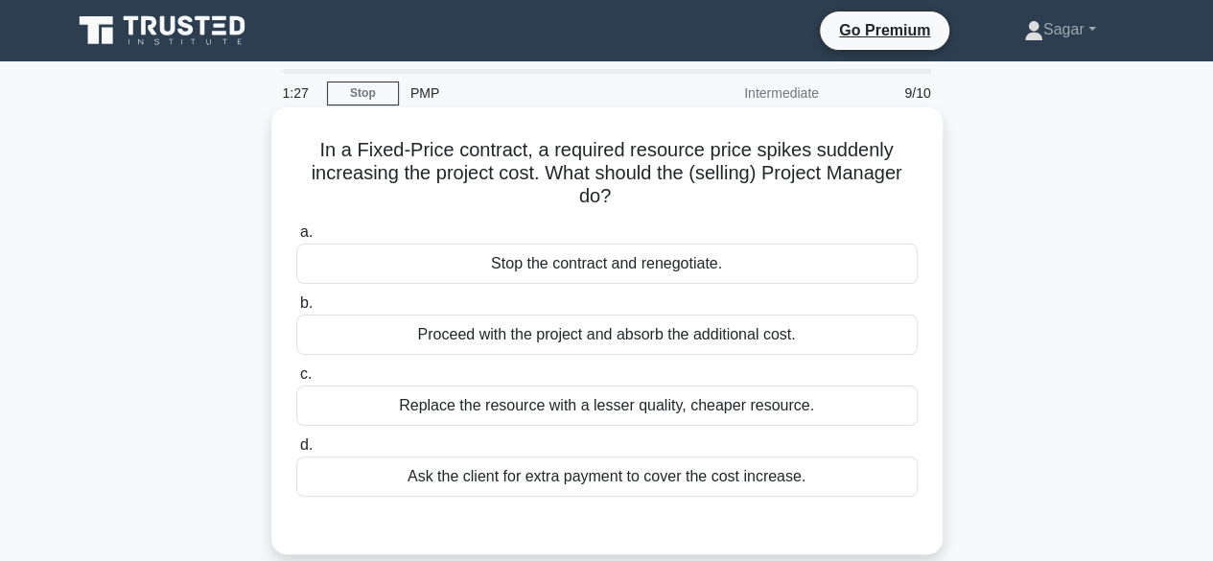
click at [543, 482] on div "Ask the client for extra payment to cover the cost increase." at bounding box center [606, 476] width 621 height 40
click at [296, 452] on input "d. Ask the client for extra payment to cover the cost increase." at bounding box center [296, 445] width 0 height 12
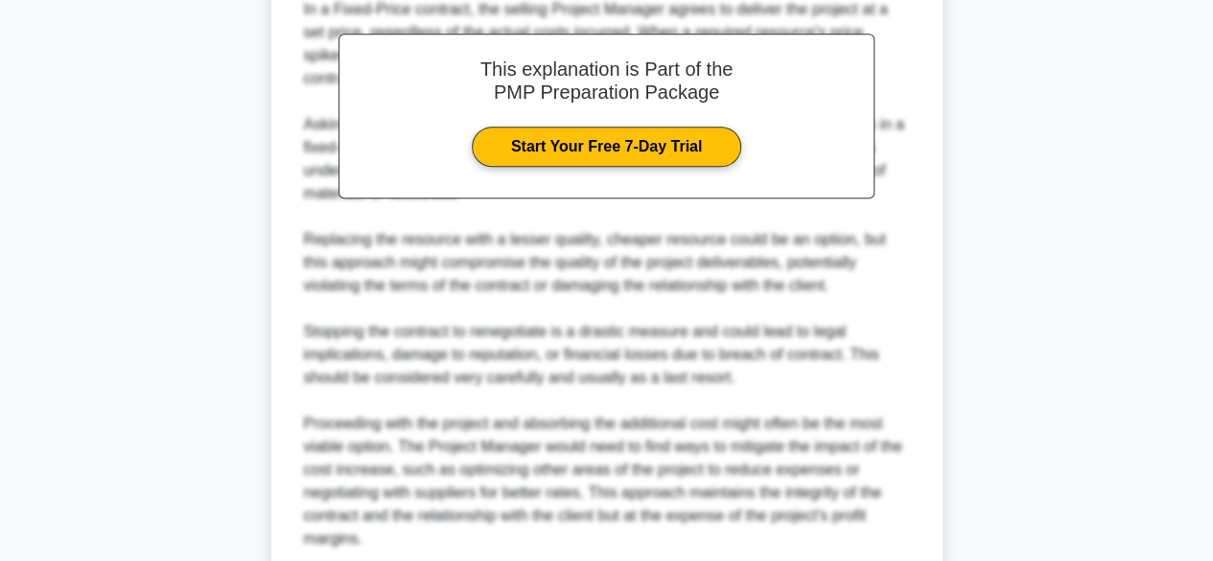
scroll to position [828, 0]
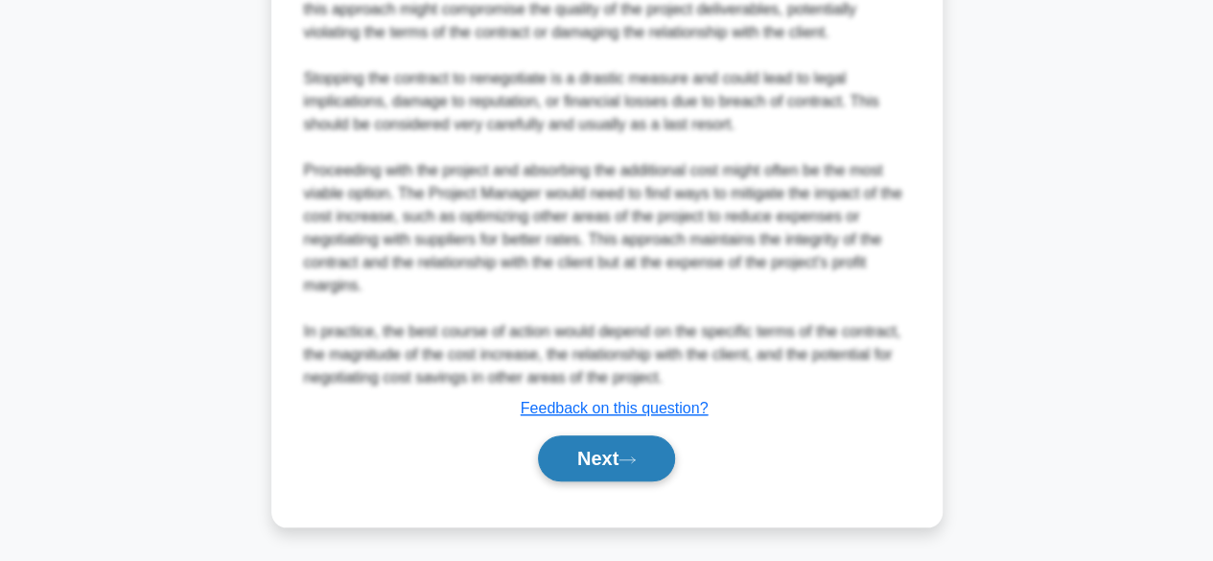
click at [596, 459] on button "Next" at bounding box center [606, 458] width 137 height 46
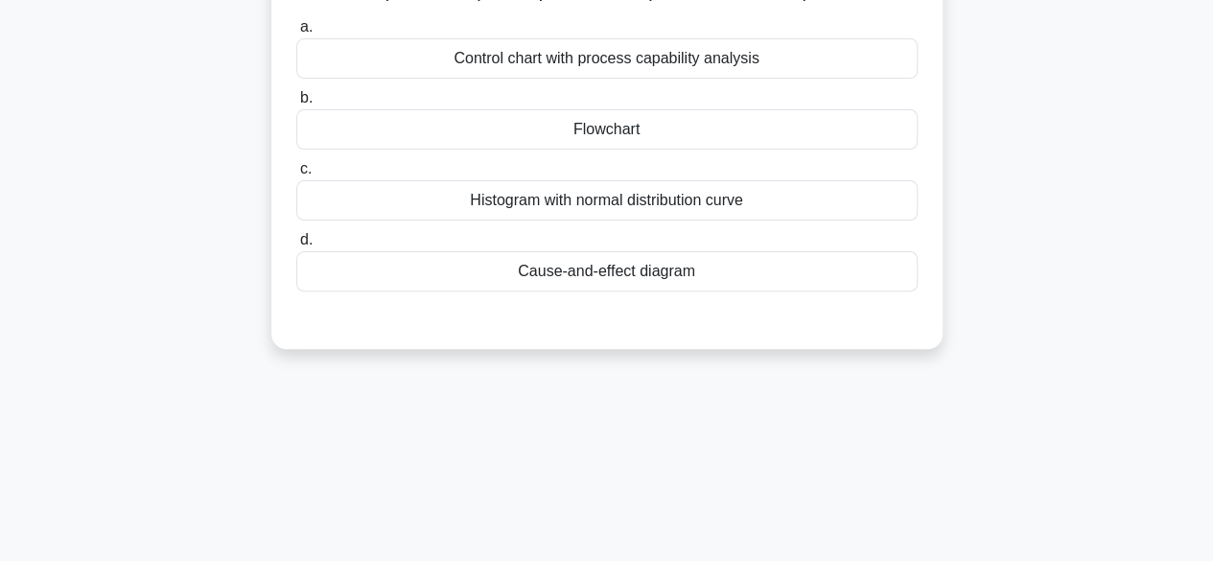
scroll to position [0, 0]
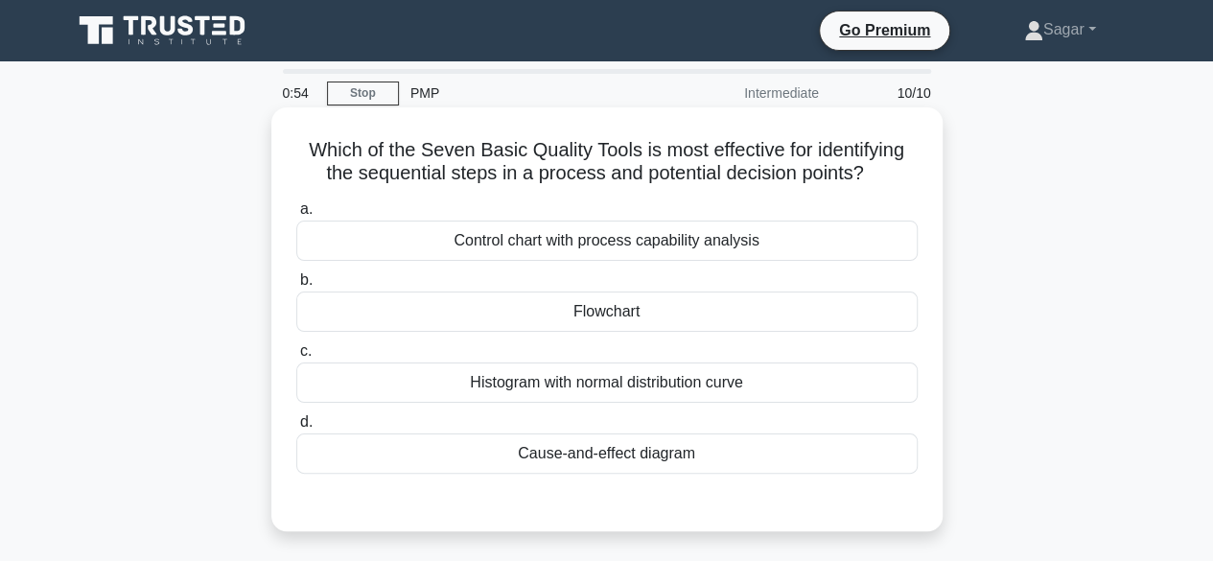
click at [603, 448] on div "Cause-and-effect diagram" at bounding box center [606, 453] width 621 height 40
click at [296, 428] on input "d. Cause-and-effect diagram" at bounding box center [296, 422] width 0 height 12
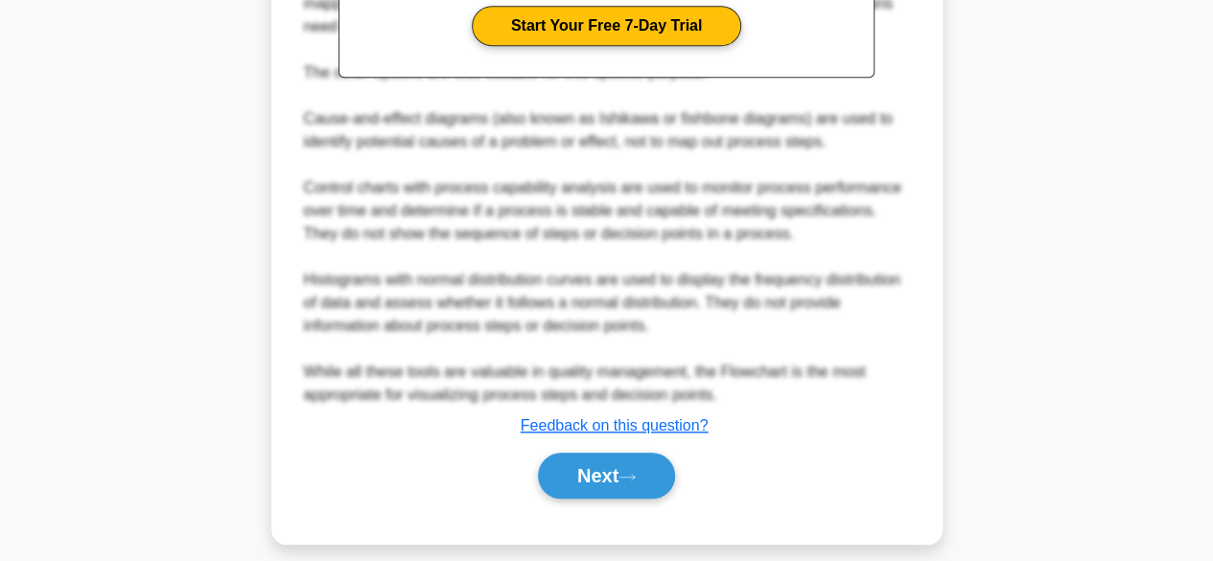
scroll to position [690, 0]
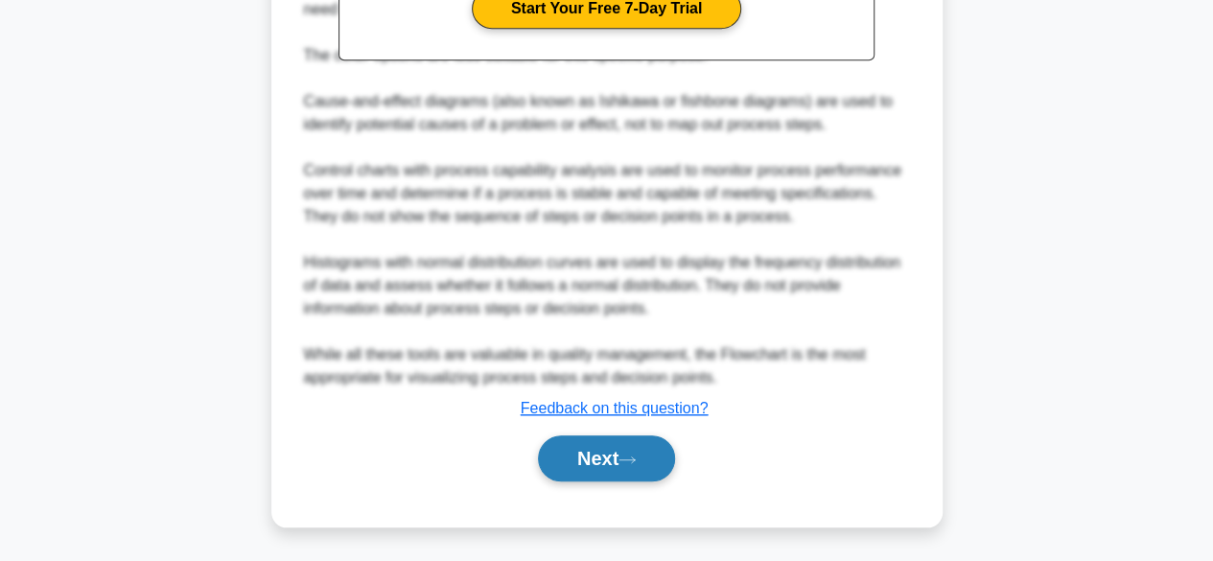
click at [590, 455] on button "Next" at bounding box center [606, 458] width 137 height 46
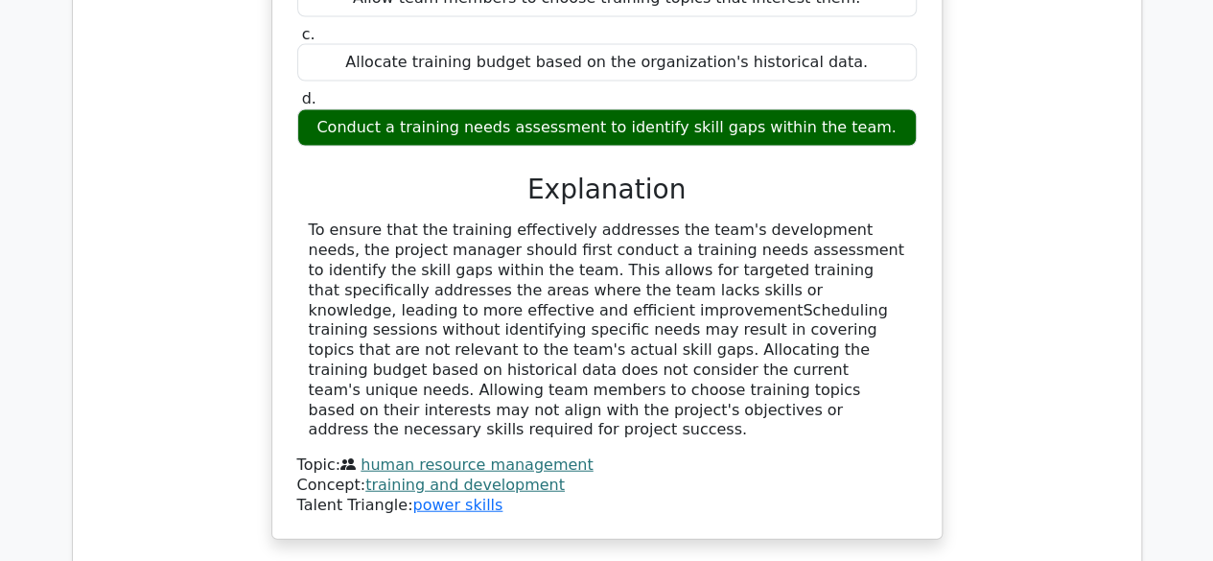
scroll to position [1821, 0]
